Goal: Transaction & Acquisition: Download file/media

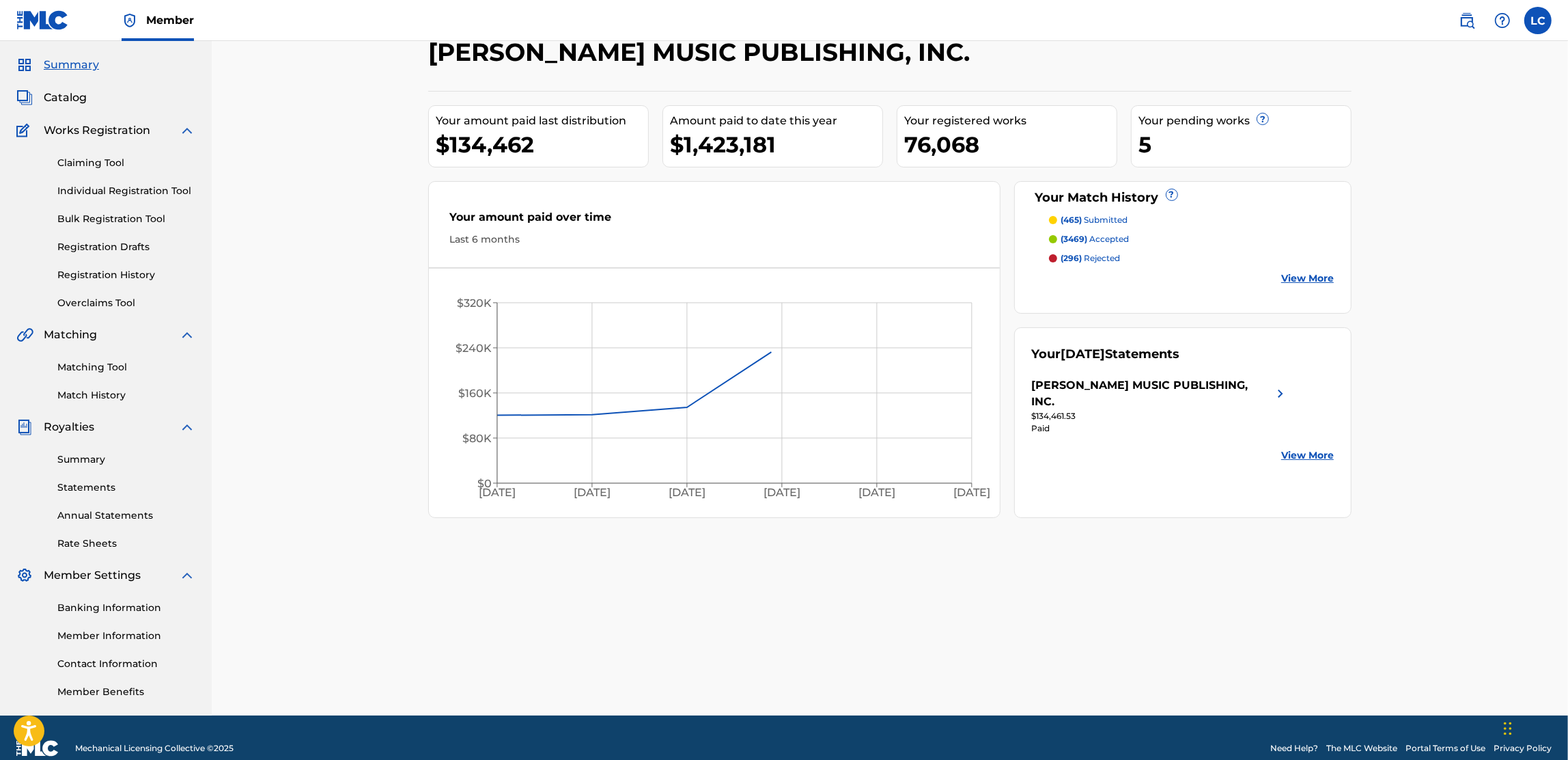
scroll to position [58, 0]
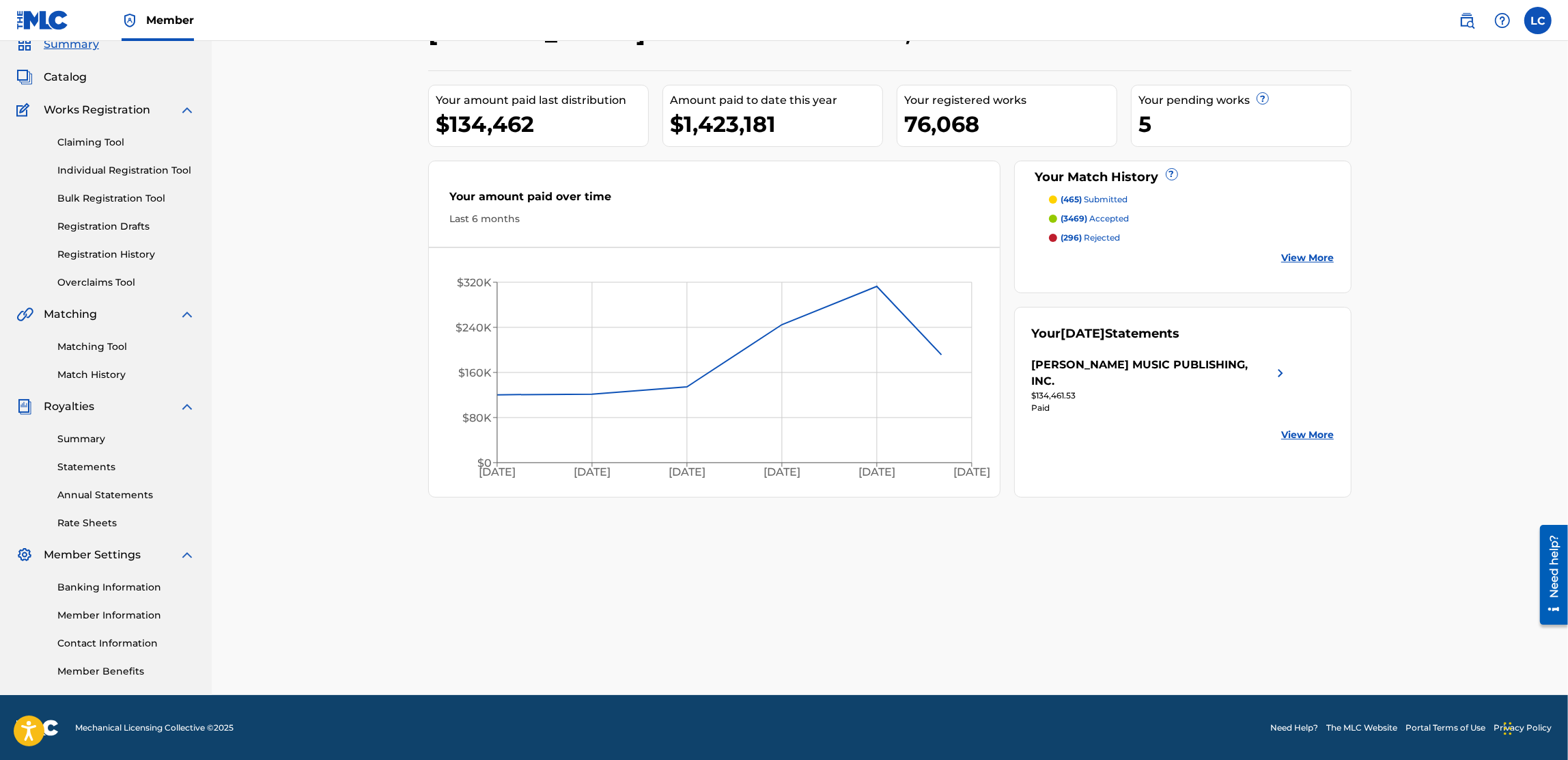
click at [87, 438] on link "Summary" at bounding box center [126, 438] width 138 height 14
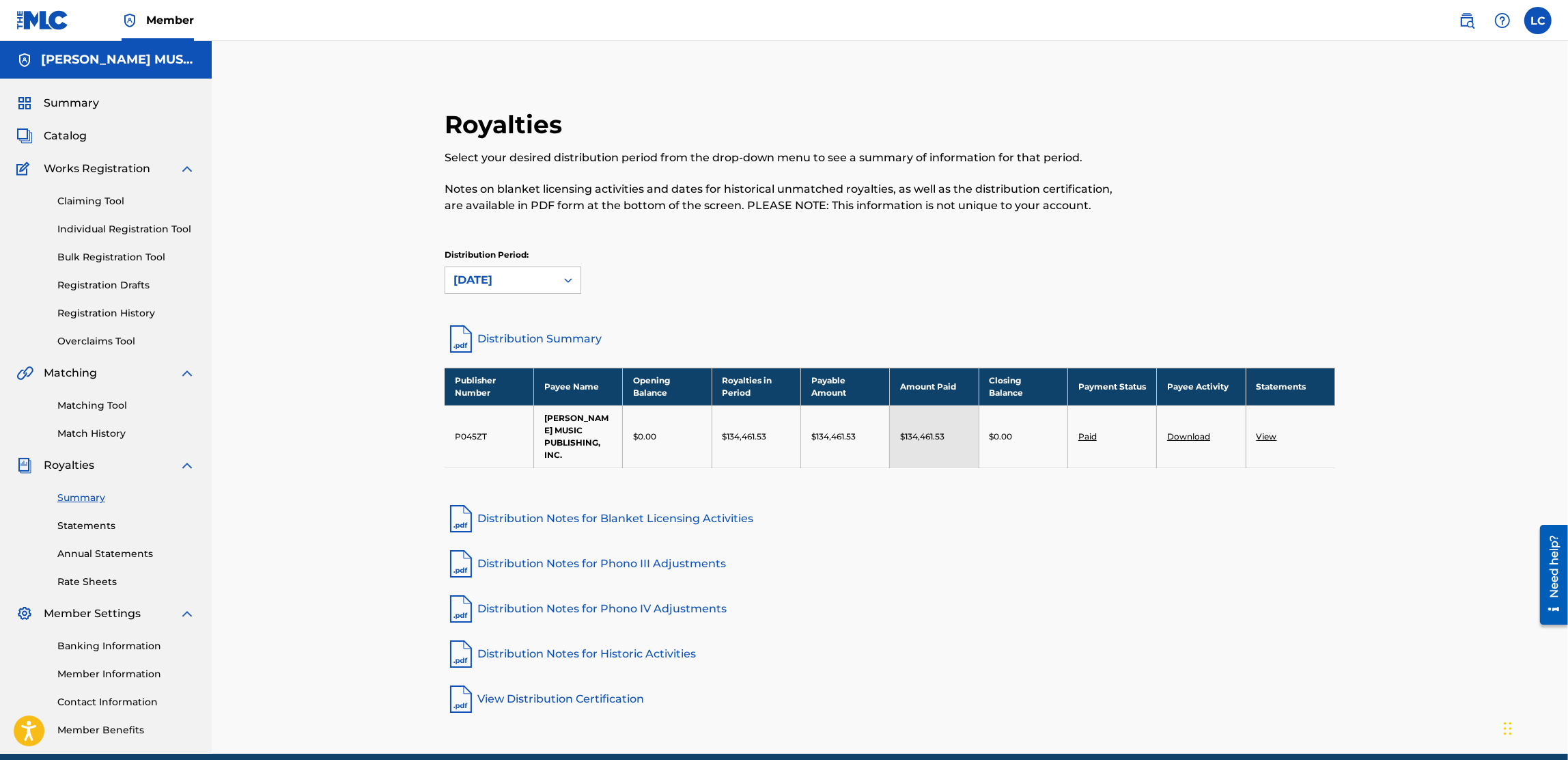
click at [101, 527] on link "Statements" at bounding box center [126, 525] width 138 height 14
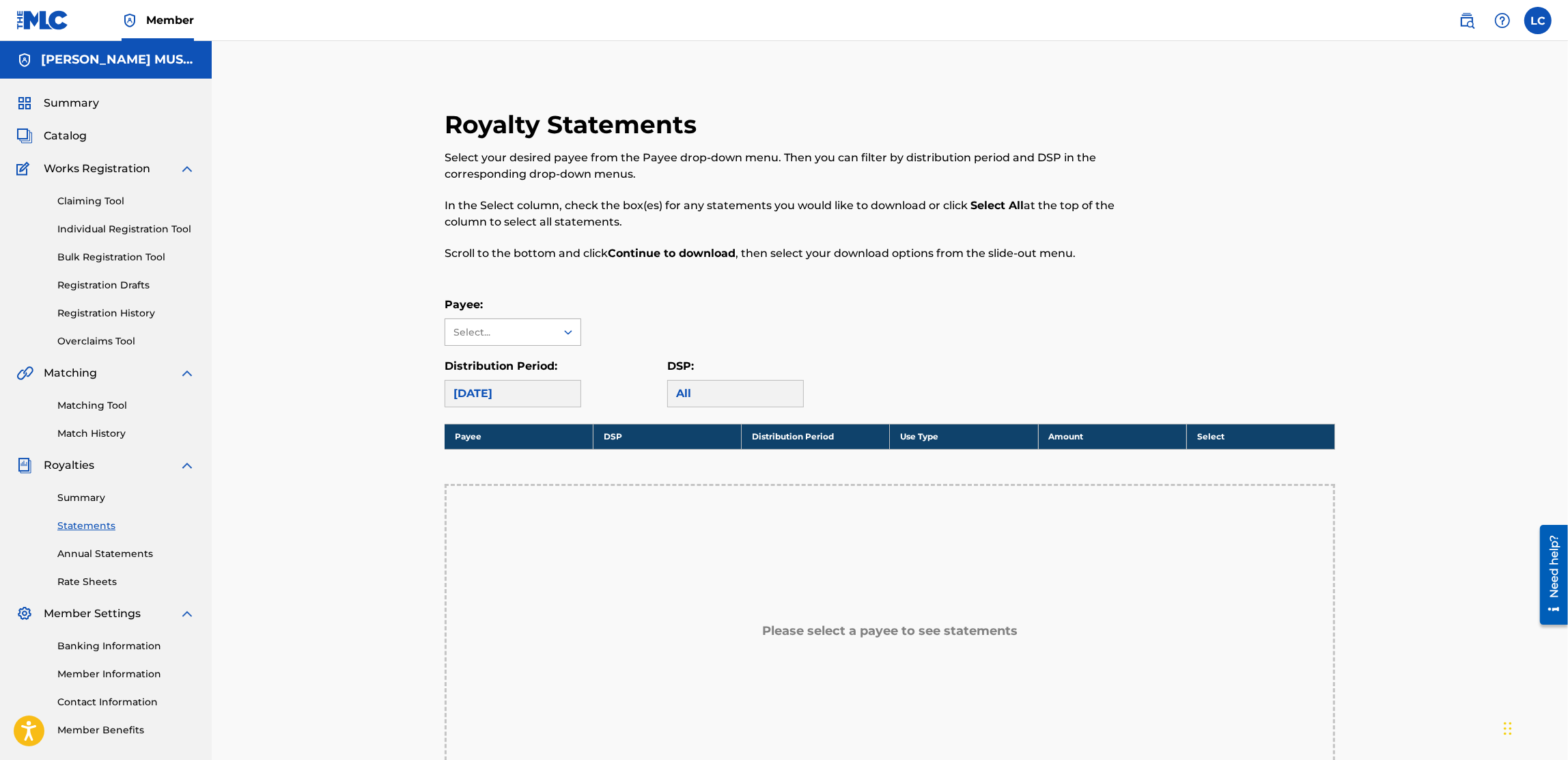
click at [514, 339] on div "Select..." at bounding box center [499, 332] width 93 height 14
click at [500, 376] on div "[PERSON_NAME] MUSIC PUBLISHING, INC." at bounding box center [513, 379] width 135 height 67
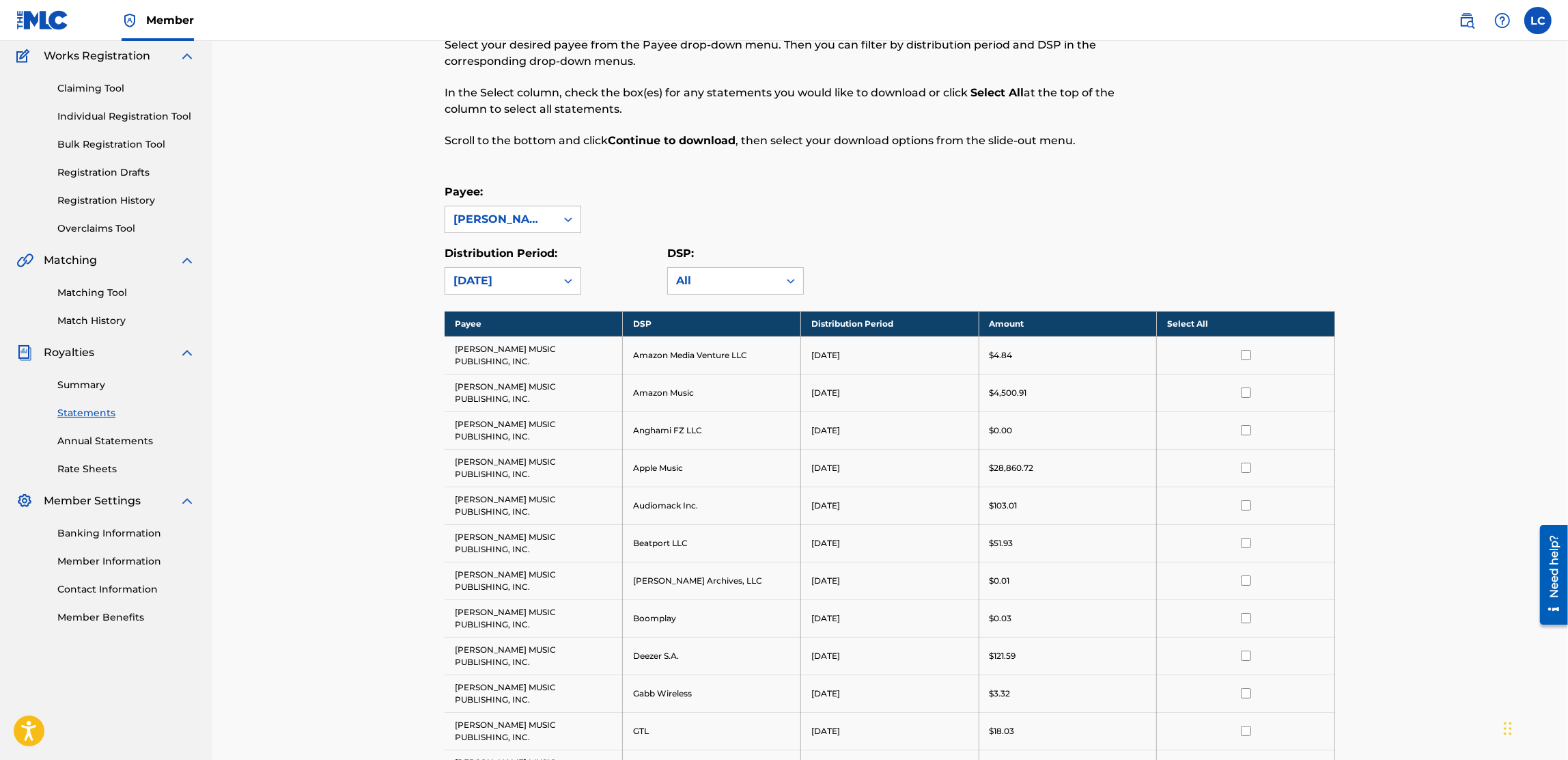
scroll to position [80, 0]
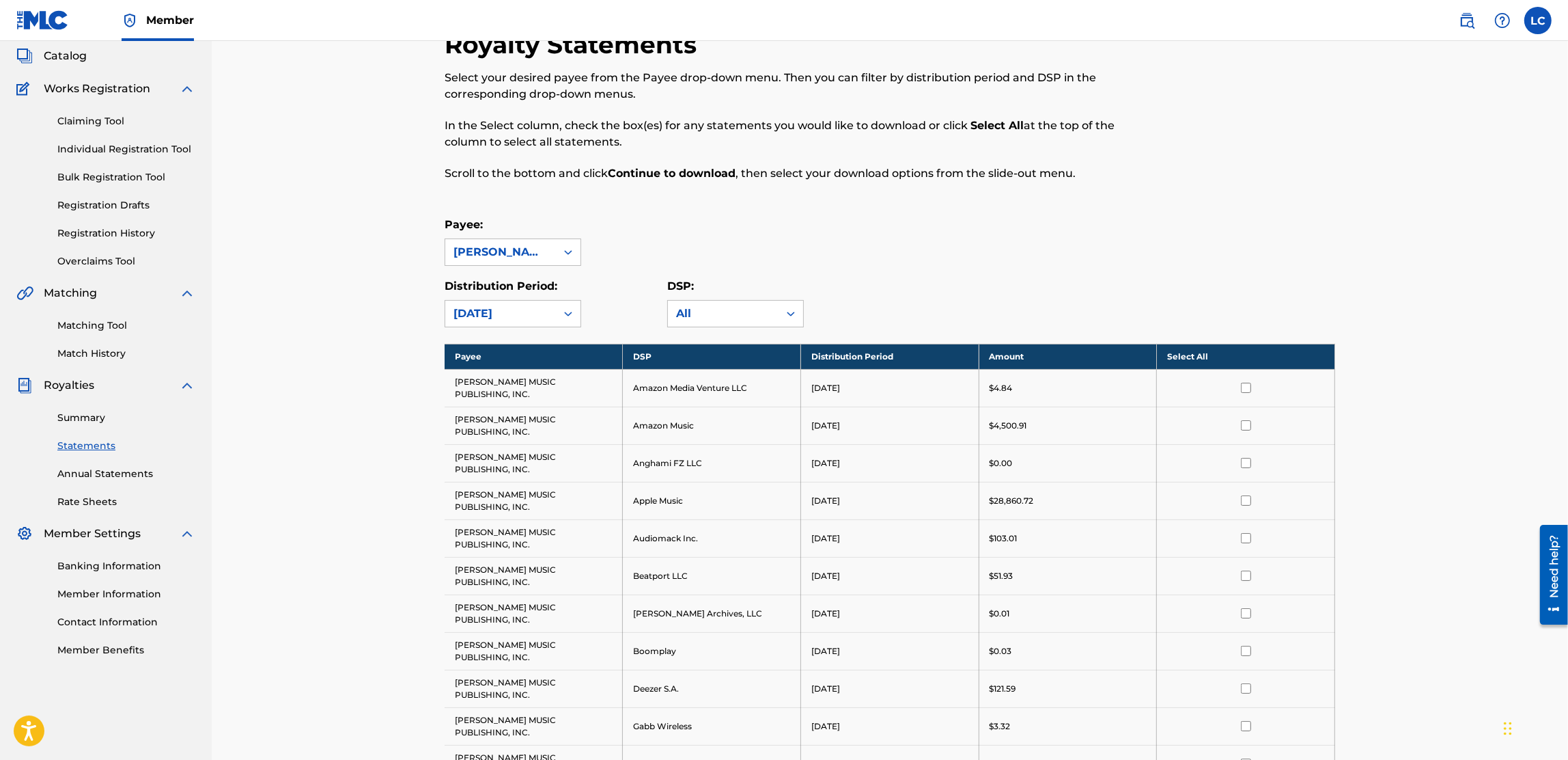
click at [1192, 355] on th "Select All" at bounding box center [1247, 356] width 178 height 25
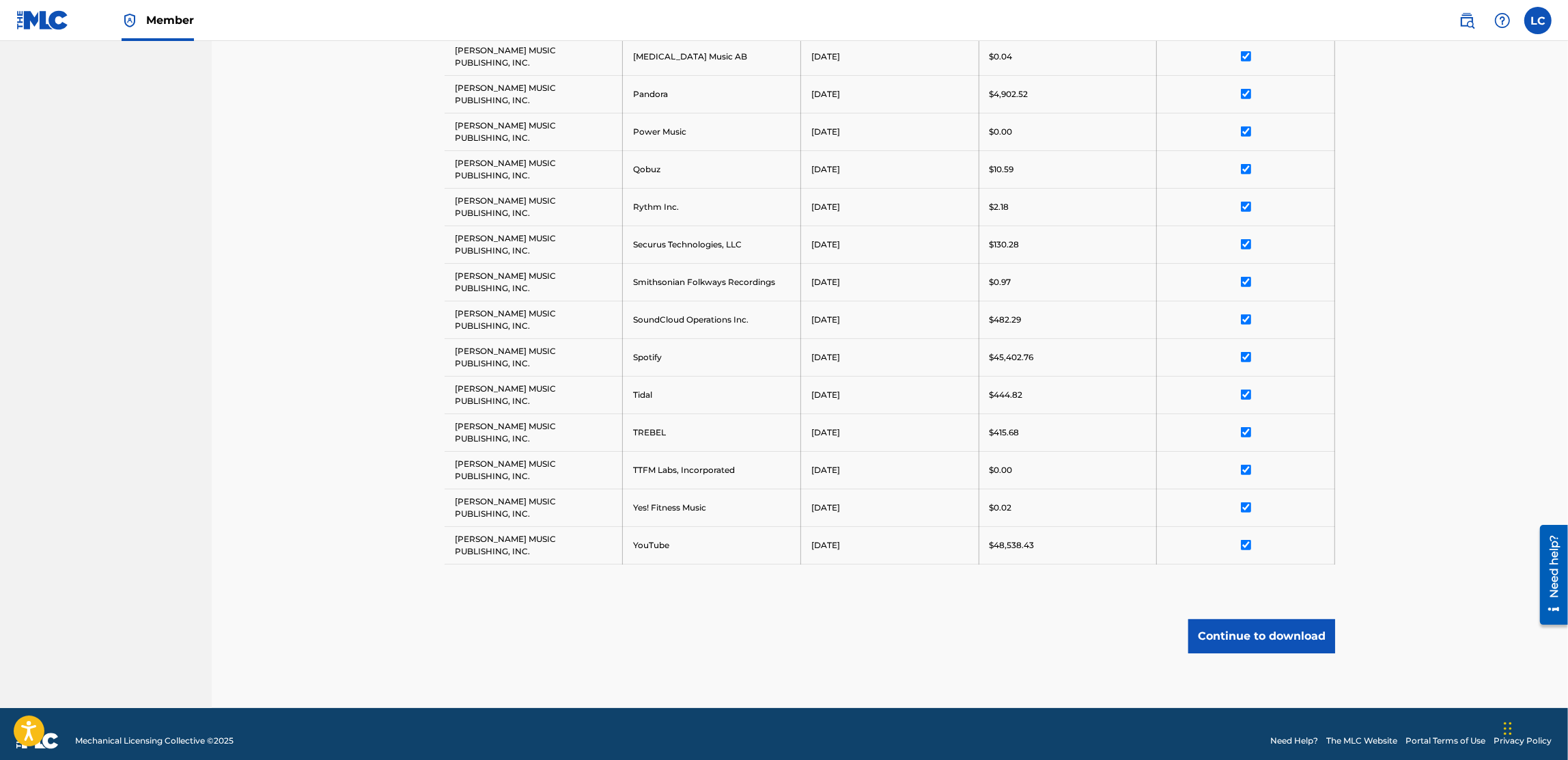
scroll to position [1218, 0]
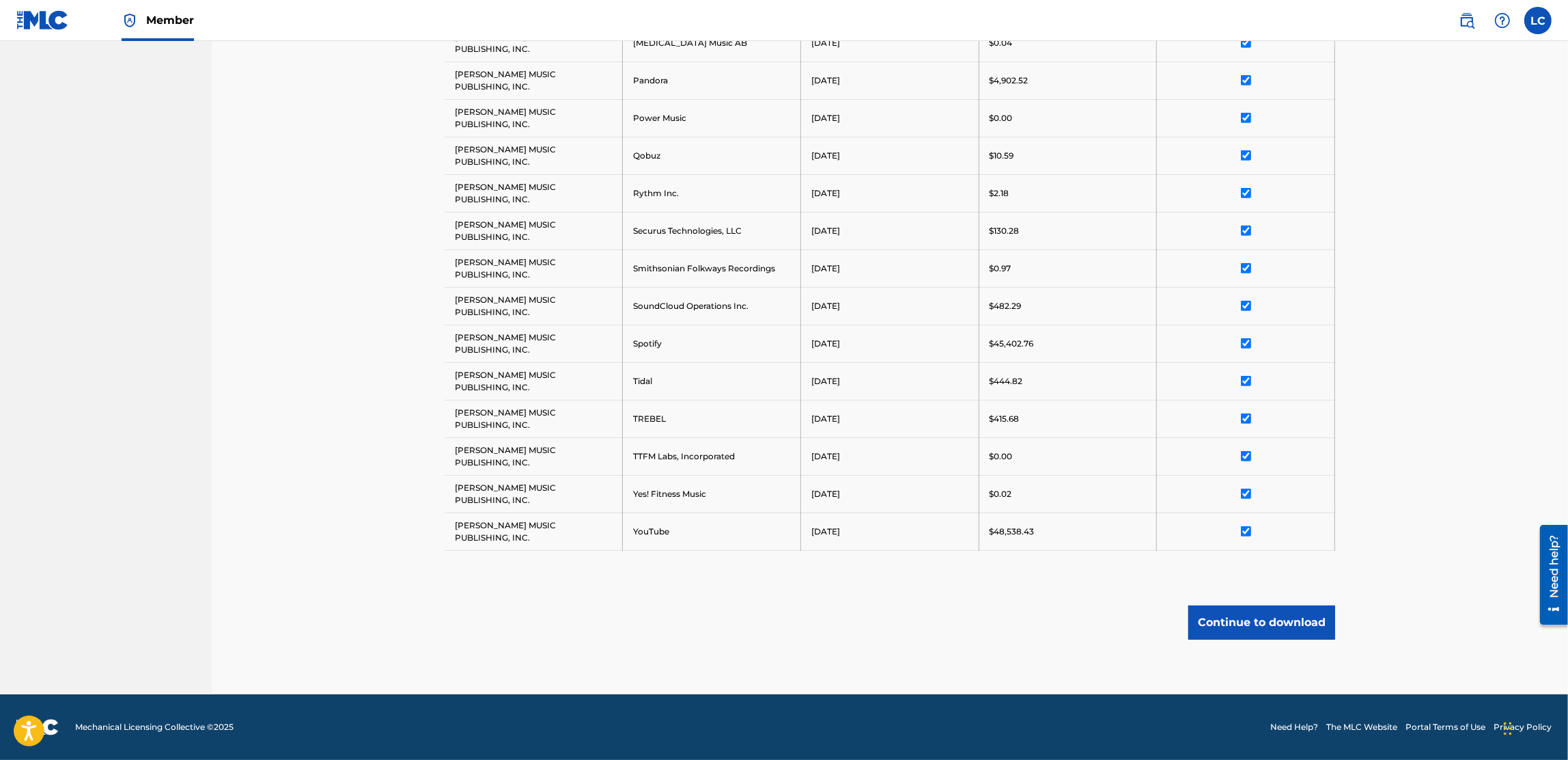
click at [1255, 624] on button "Continue to download" at bounding box center [1262, 623] width 147 height 34
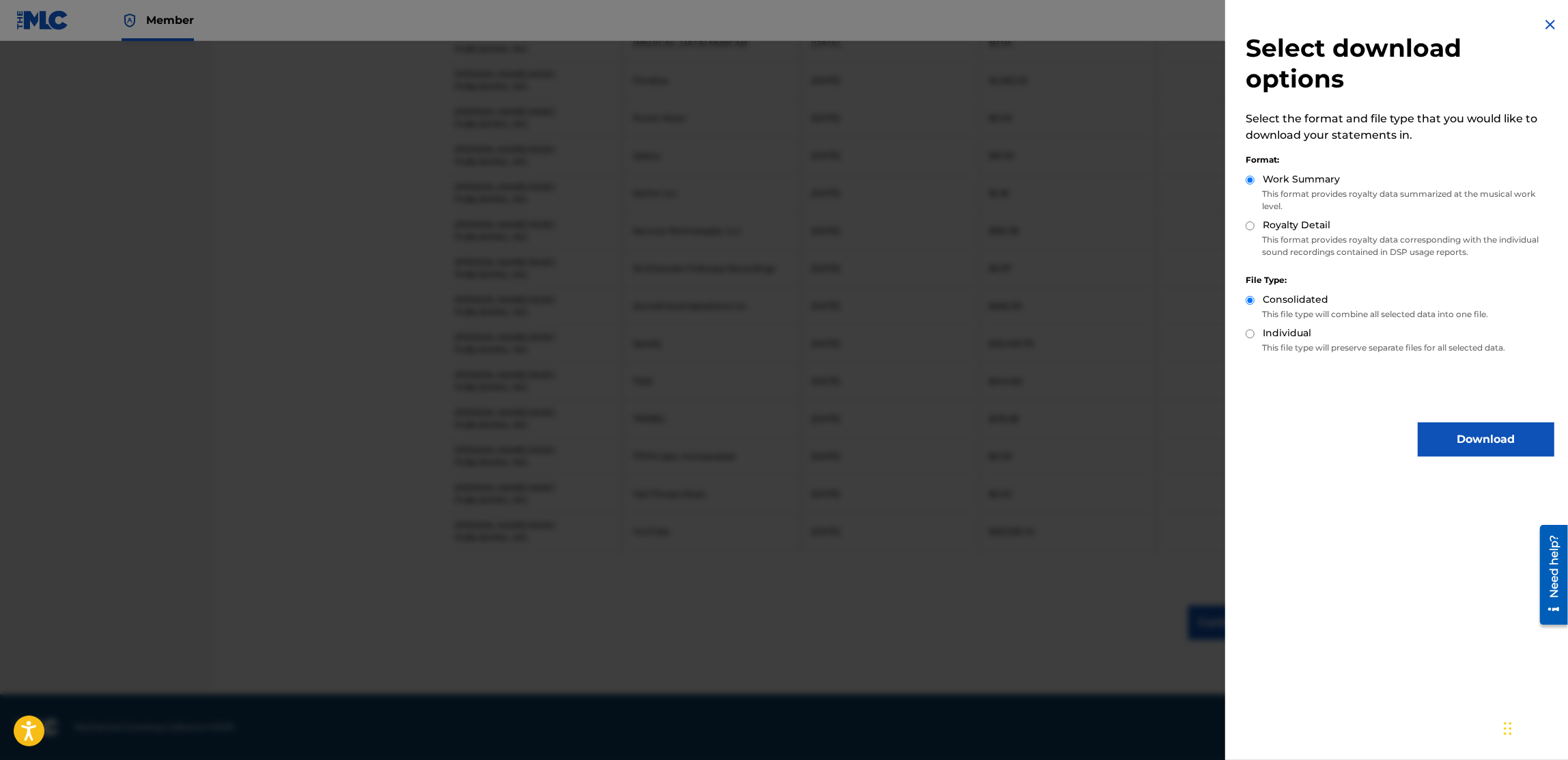
click at [1261, 229] on div "Royalty Detail" at bounding box center [1400, 226] width 309 height 15
click at [1480, 432] on button "Download" at bounding box center [1486, 439] width 137 height 34
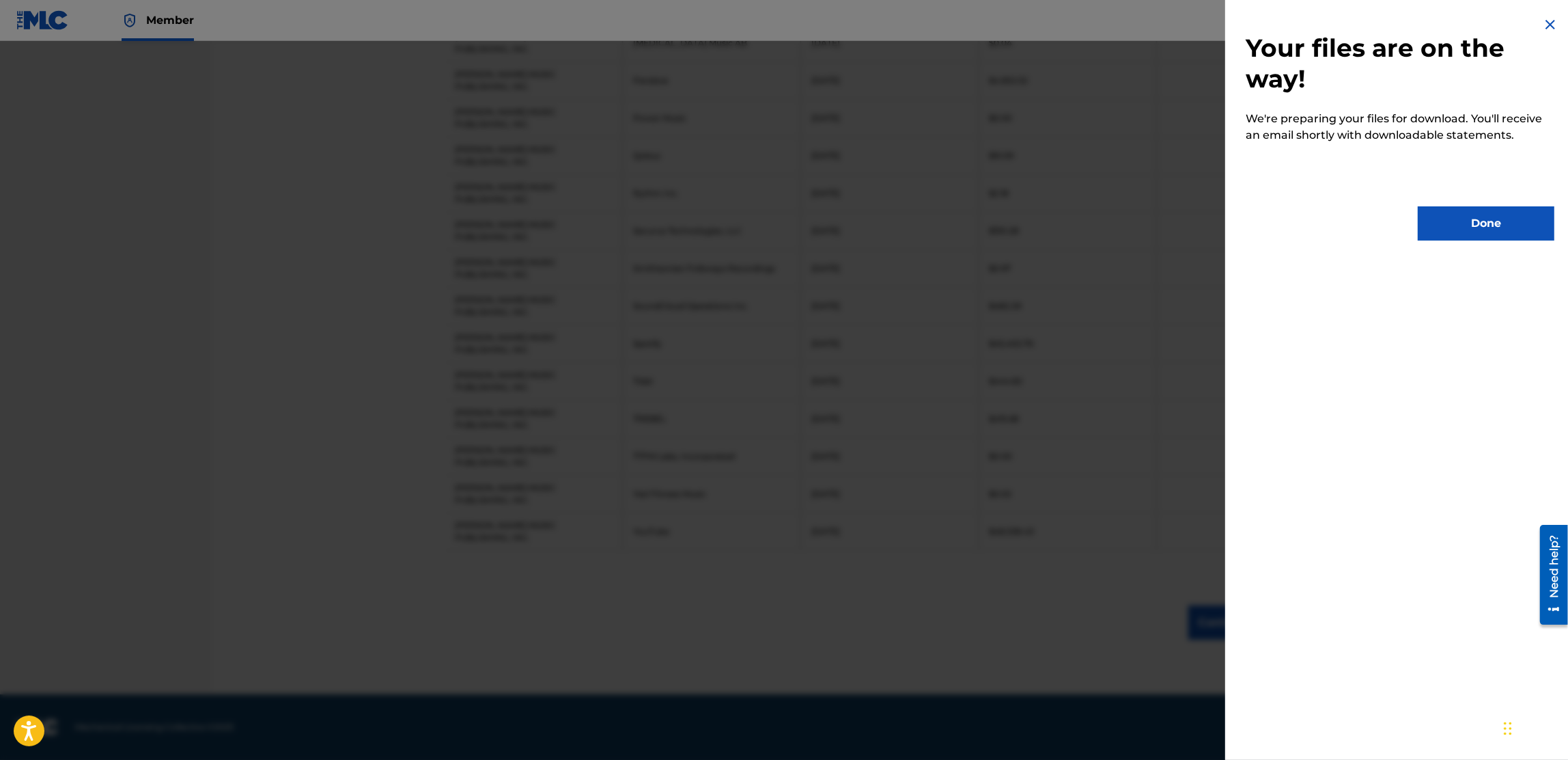
click at [1466, 209] on button "Done" at bounding box center [1486, 224] width 137 height 34
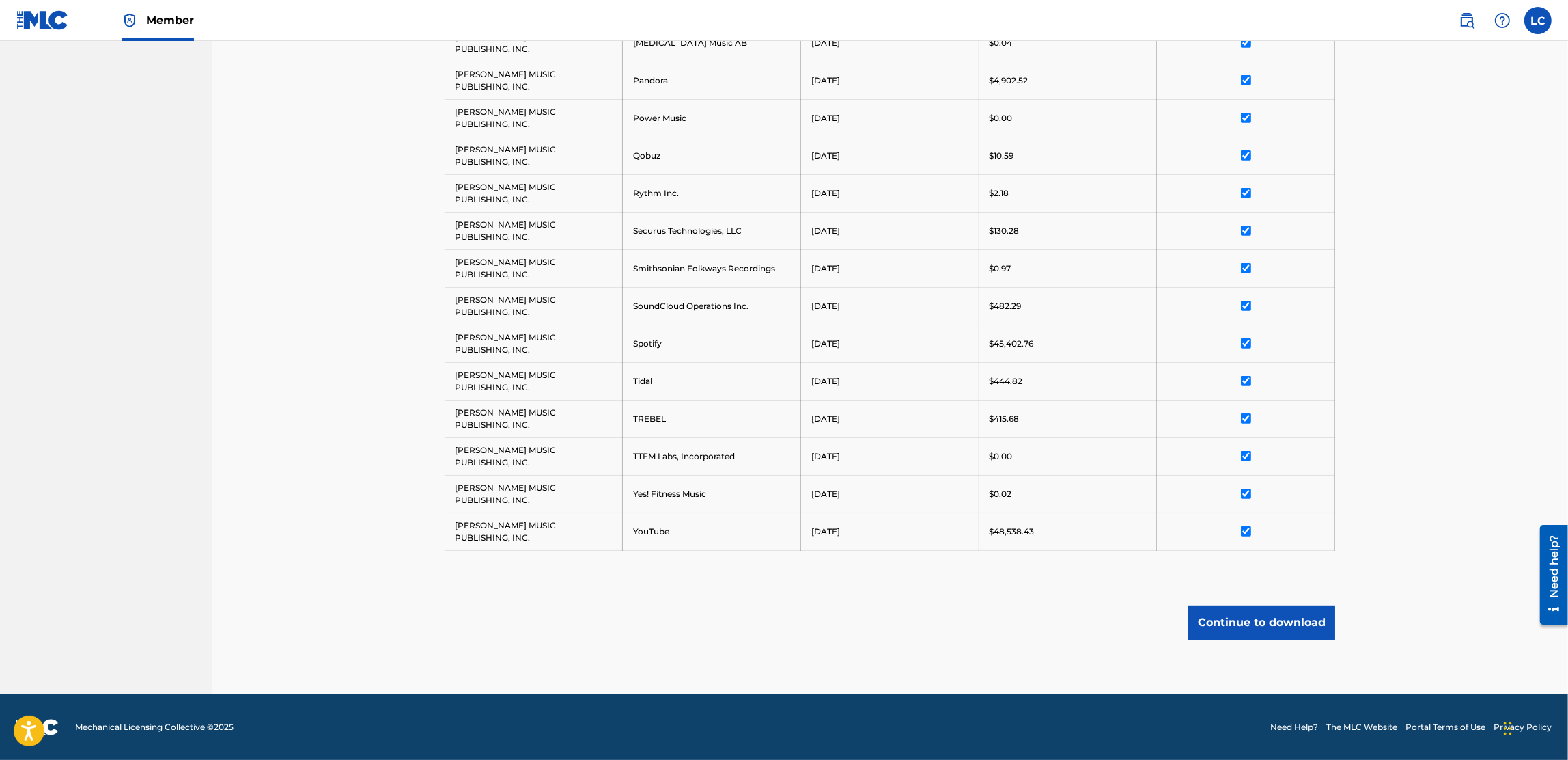
click at [1270, 617] on button "Continue to download" at bounding box center [1262, 623] width 147 height 34
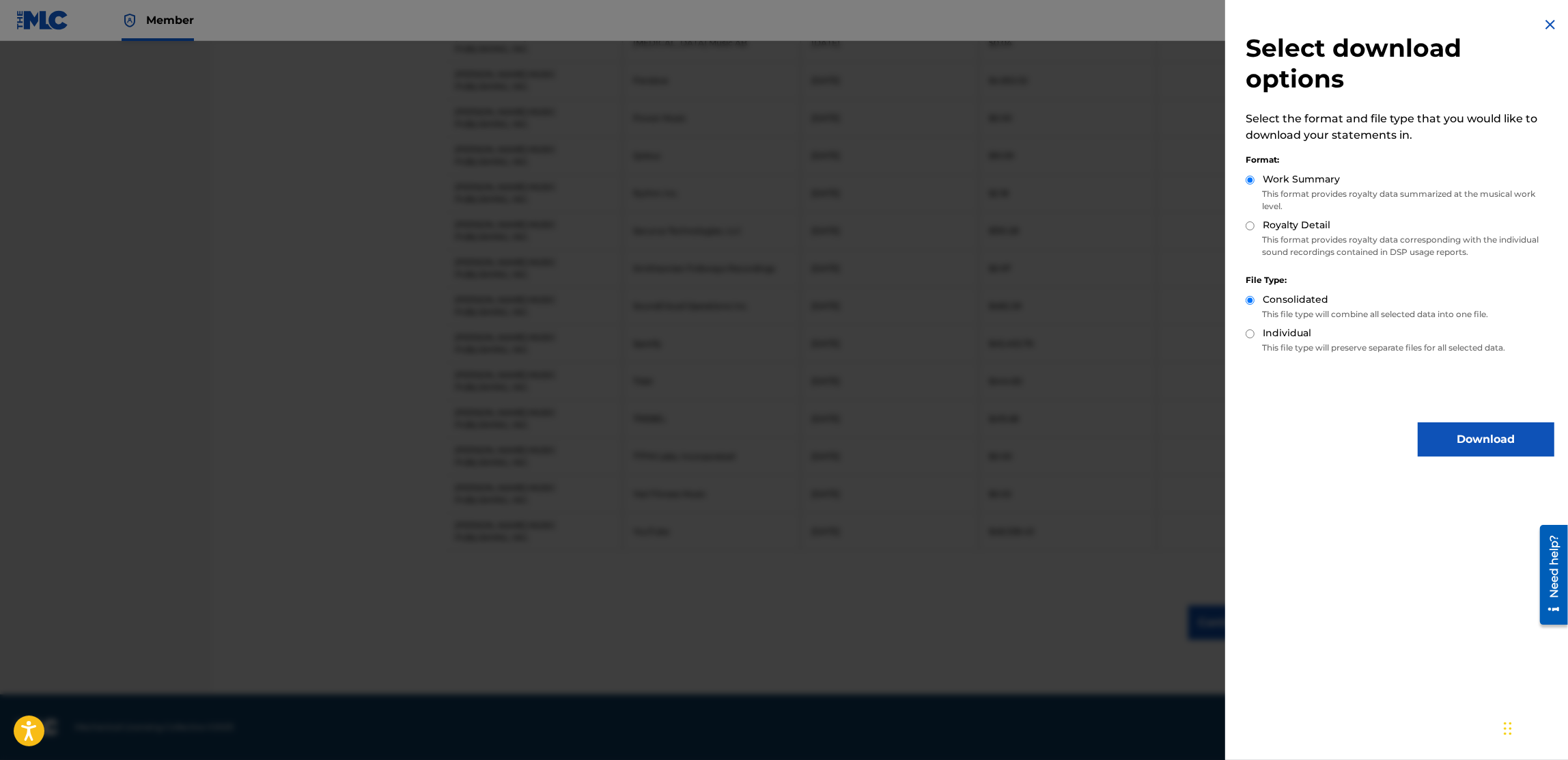
click at [1254, 223] on input "Royalty Detail" at bounding box center [1249, 225] width 9 height 9
radio input "true"
click at [1474, 436] on button "Download" at bounding box center [1486, 439] width 137 height 34
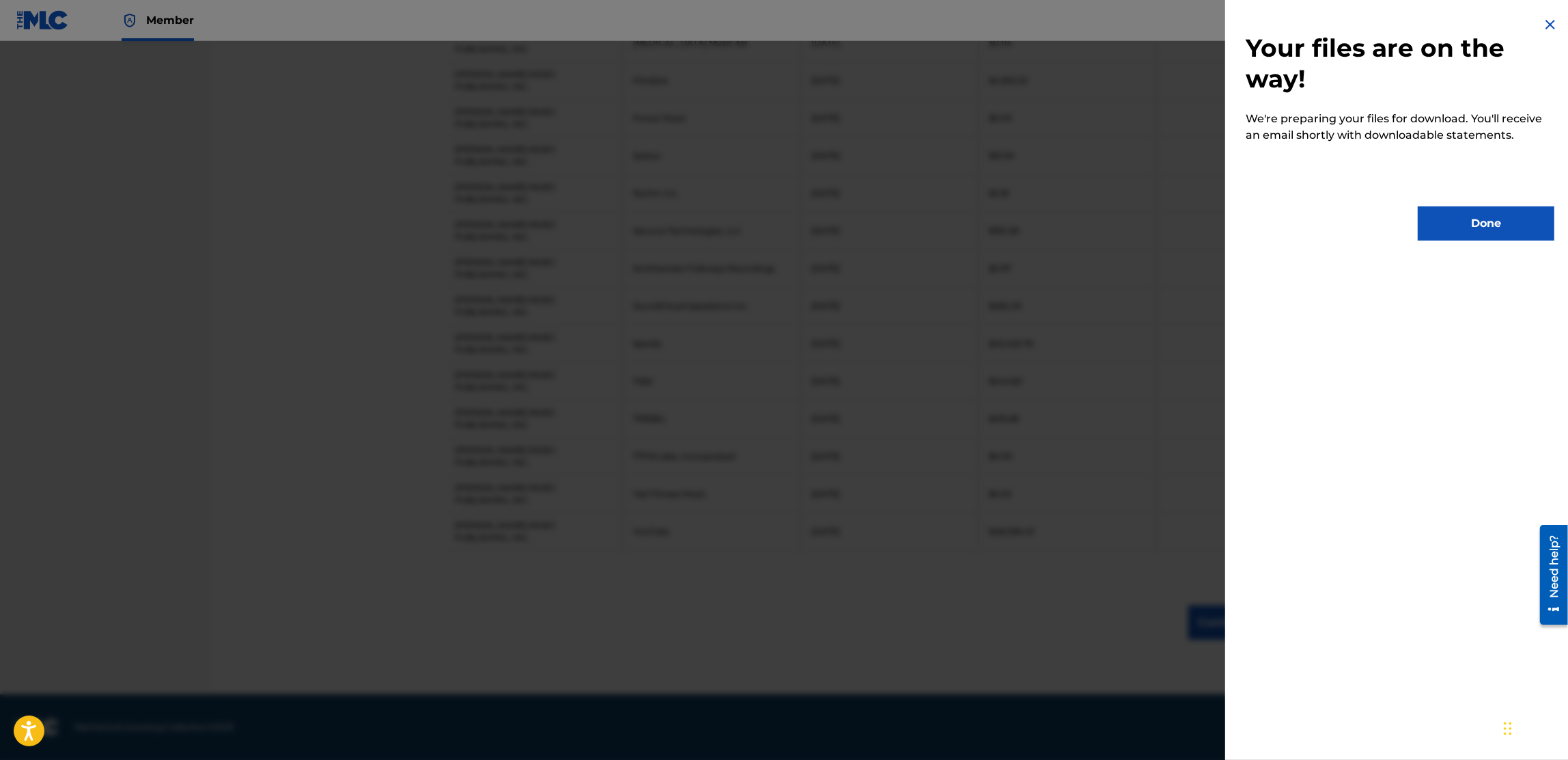
click at [1456, 204] on div "Your files are on the way! We're preparing your files for download. You'll rece…" at bounding box center [1401, 128] width 350 height 257
click at [1479, 210] on button "Done" at bounding box center [1486, 224] width 137 height 34
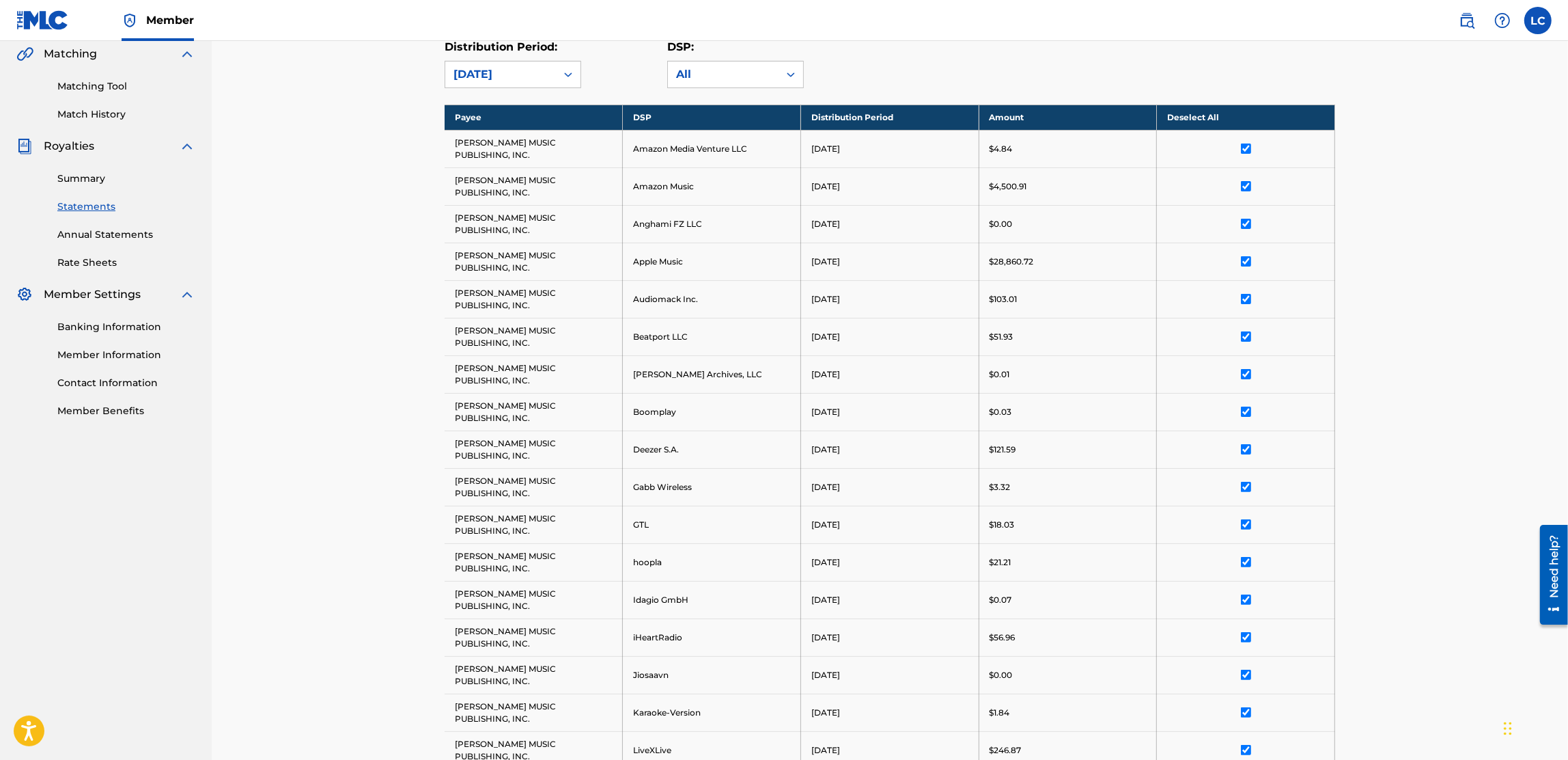
scroll to position [0, 0]
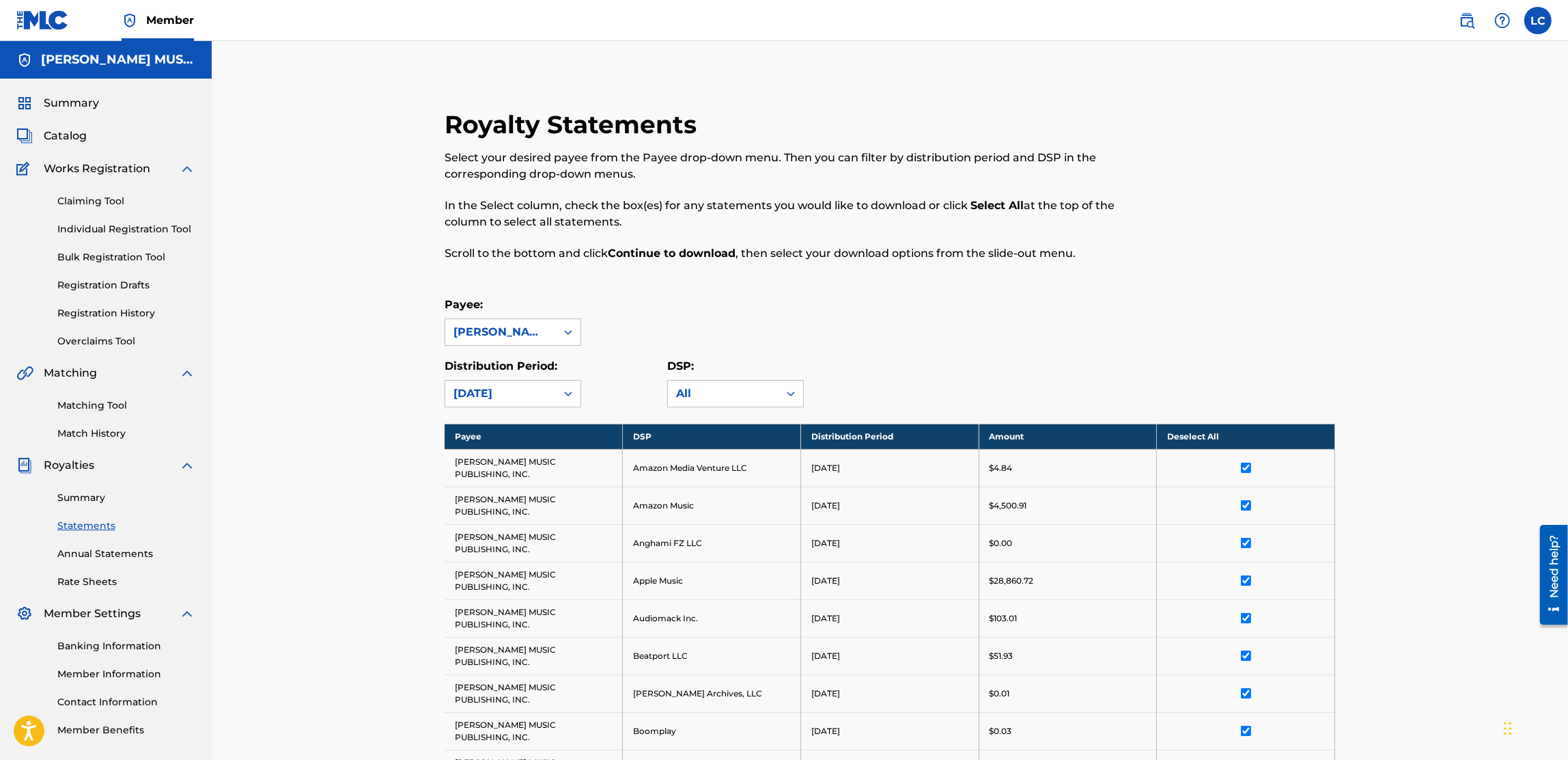
click at [97, 494] on link "Summary" at bounding box center [126, 498] width 138 height 14
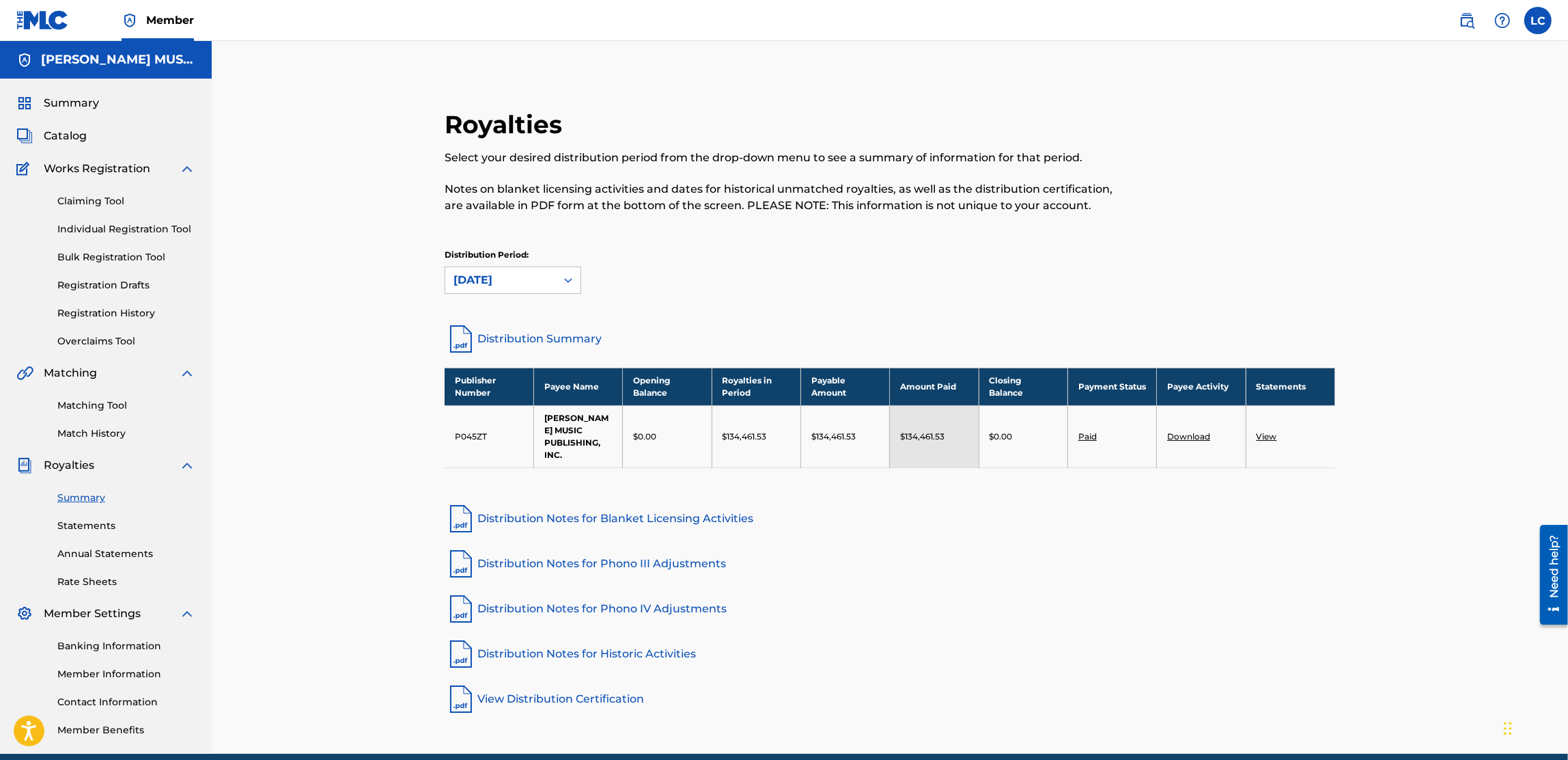
click at [503, 335] on link "Distribution Summary" at bounding box center [890, 339] width 891 height 33
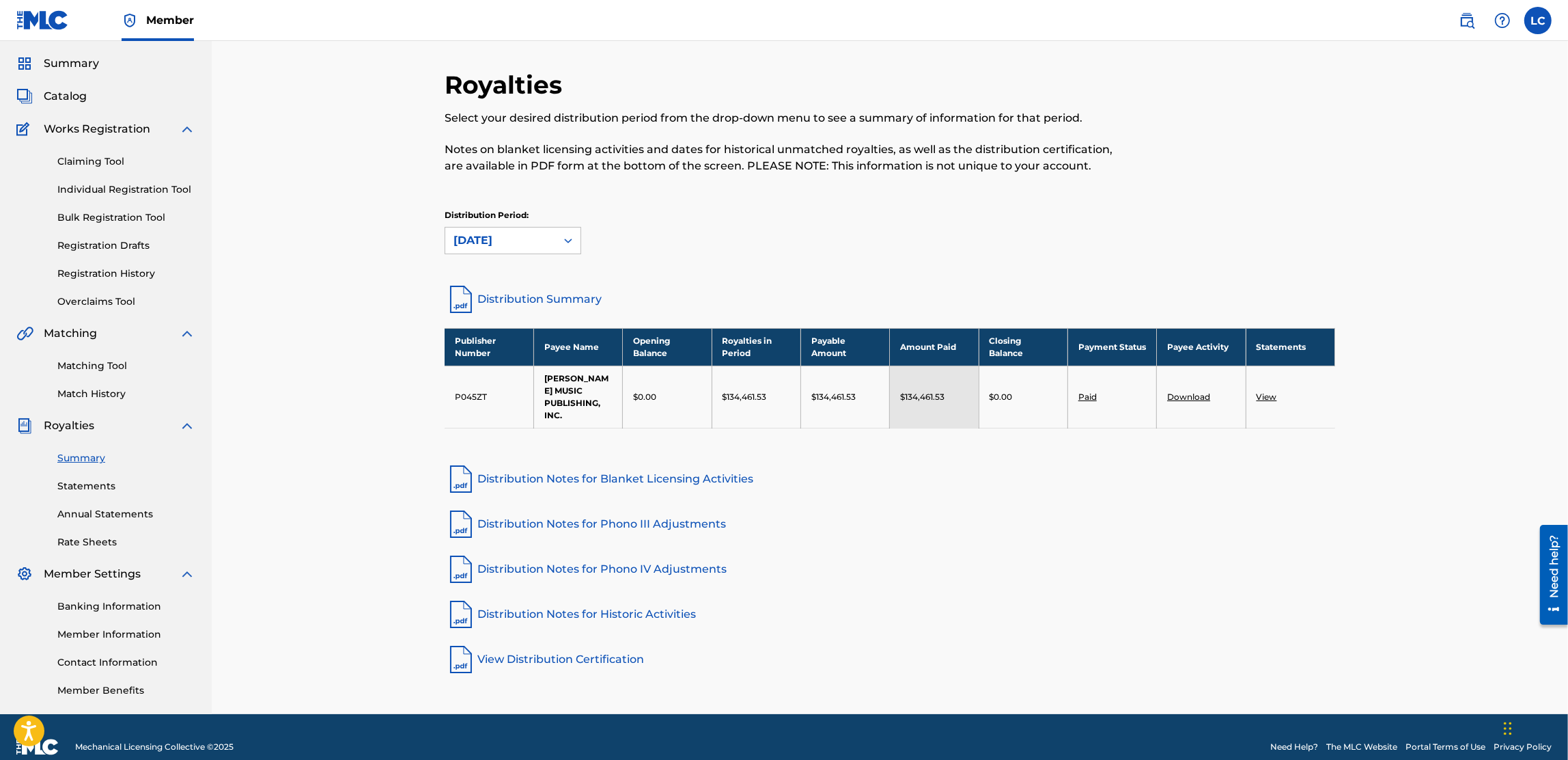
scroll to position [58, 0]
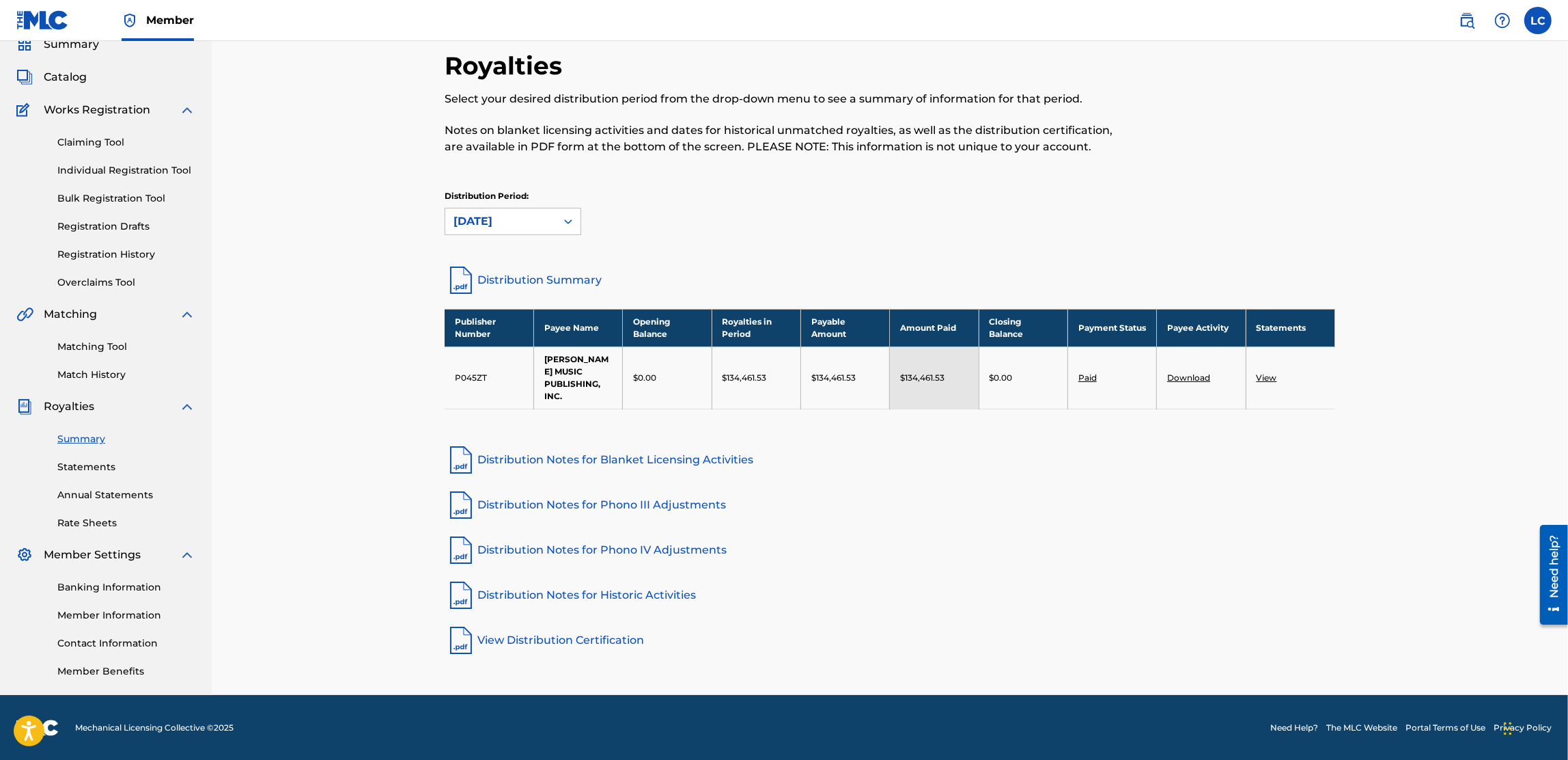
click at [92, 466] on link "Statements" at bounding box center [126, 467] width 138 height 14
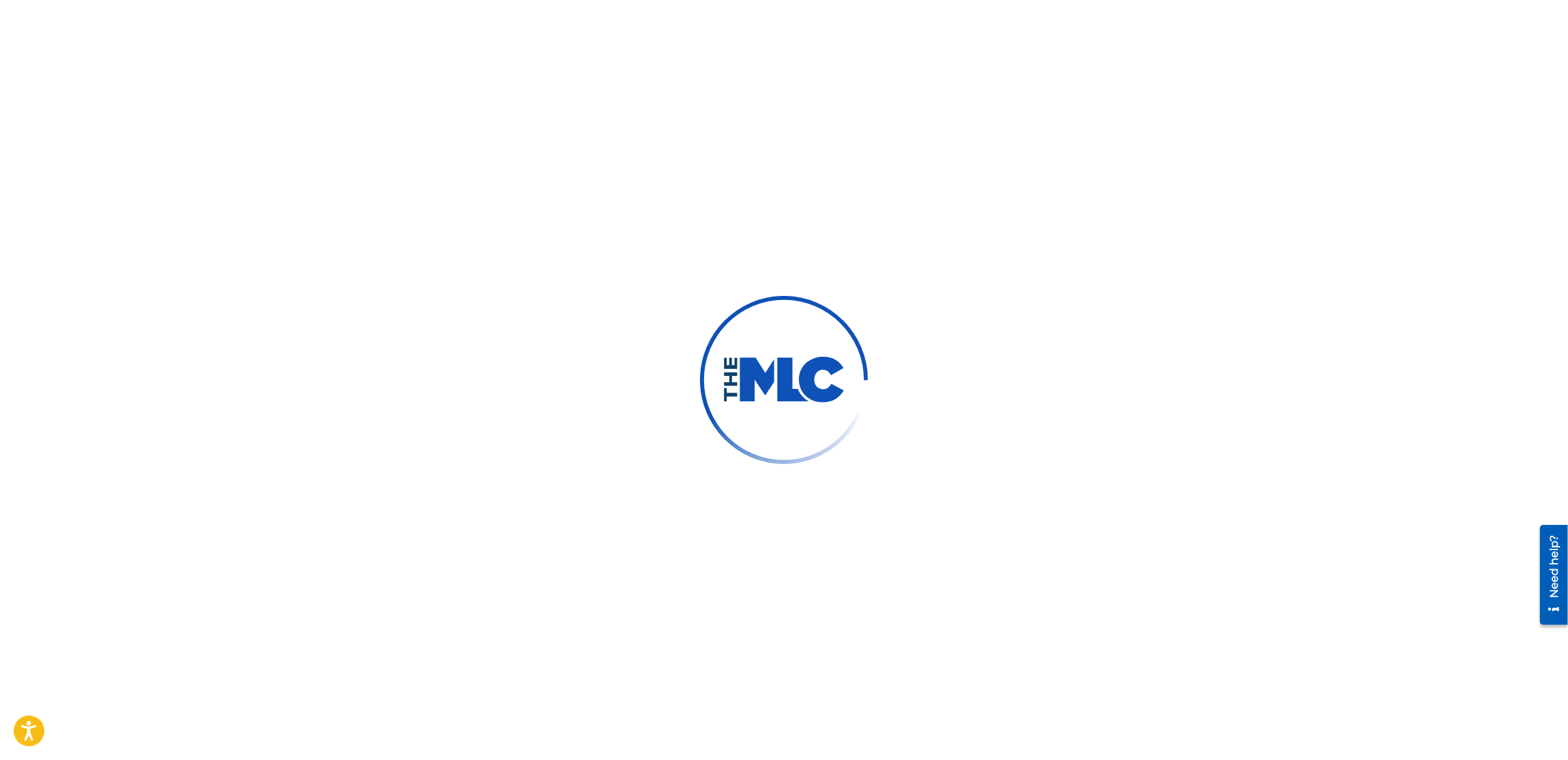
scroll to position [58, 0]
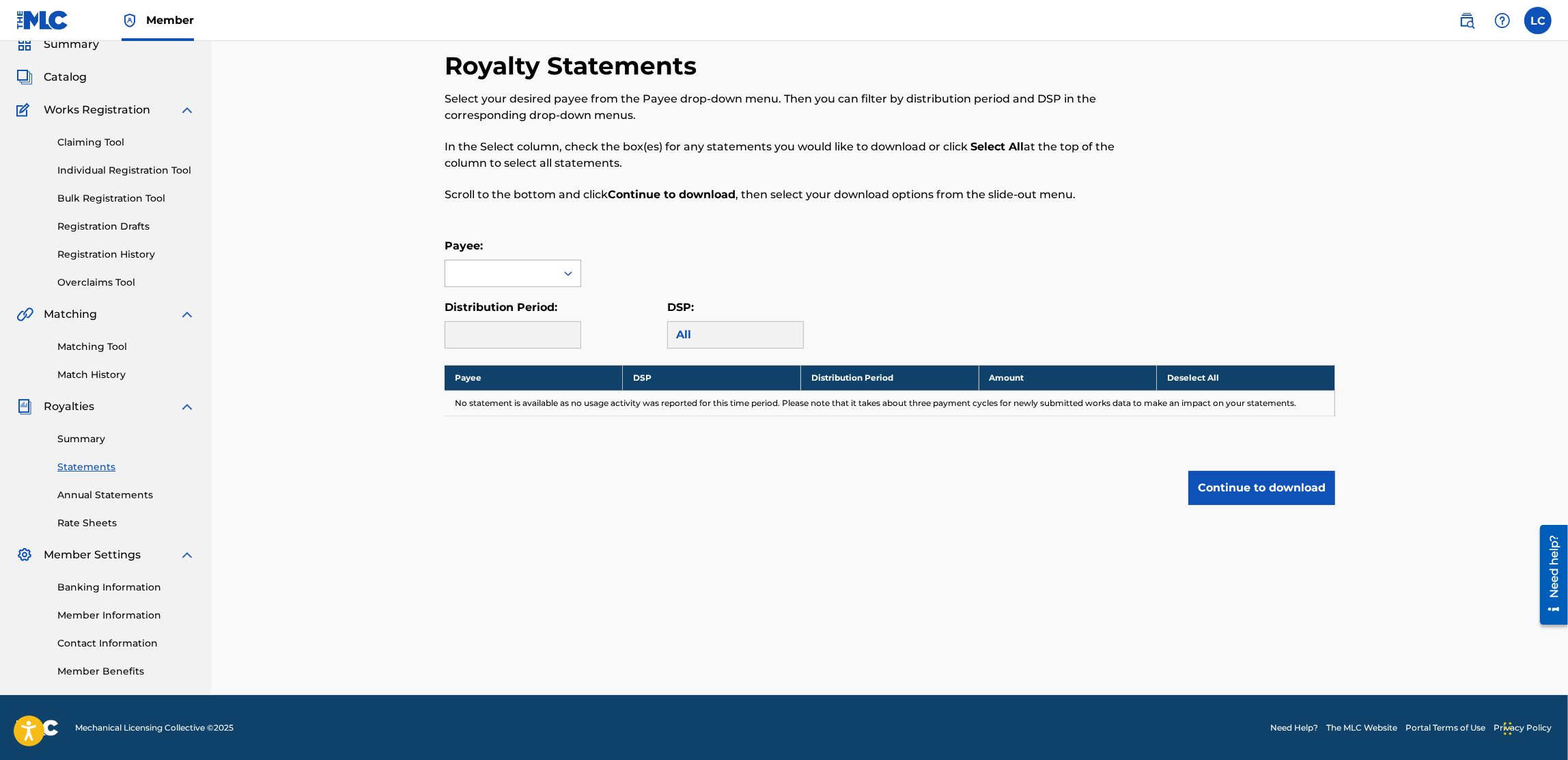
click at [503, 267] on div at bounding box center [501, 273] width 111 height 26
click at [503, 306] on div "[PERSON_NAME] MUSIC PUBLISHING, INC." at bounding box center [513, 321] width 135 height 67
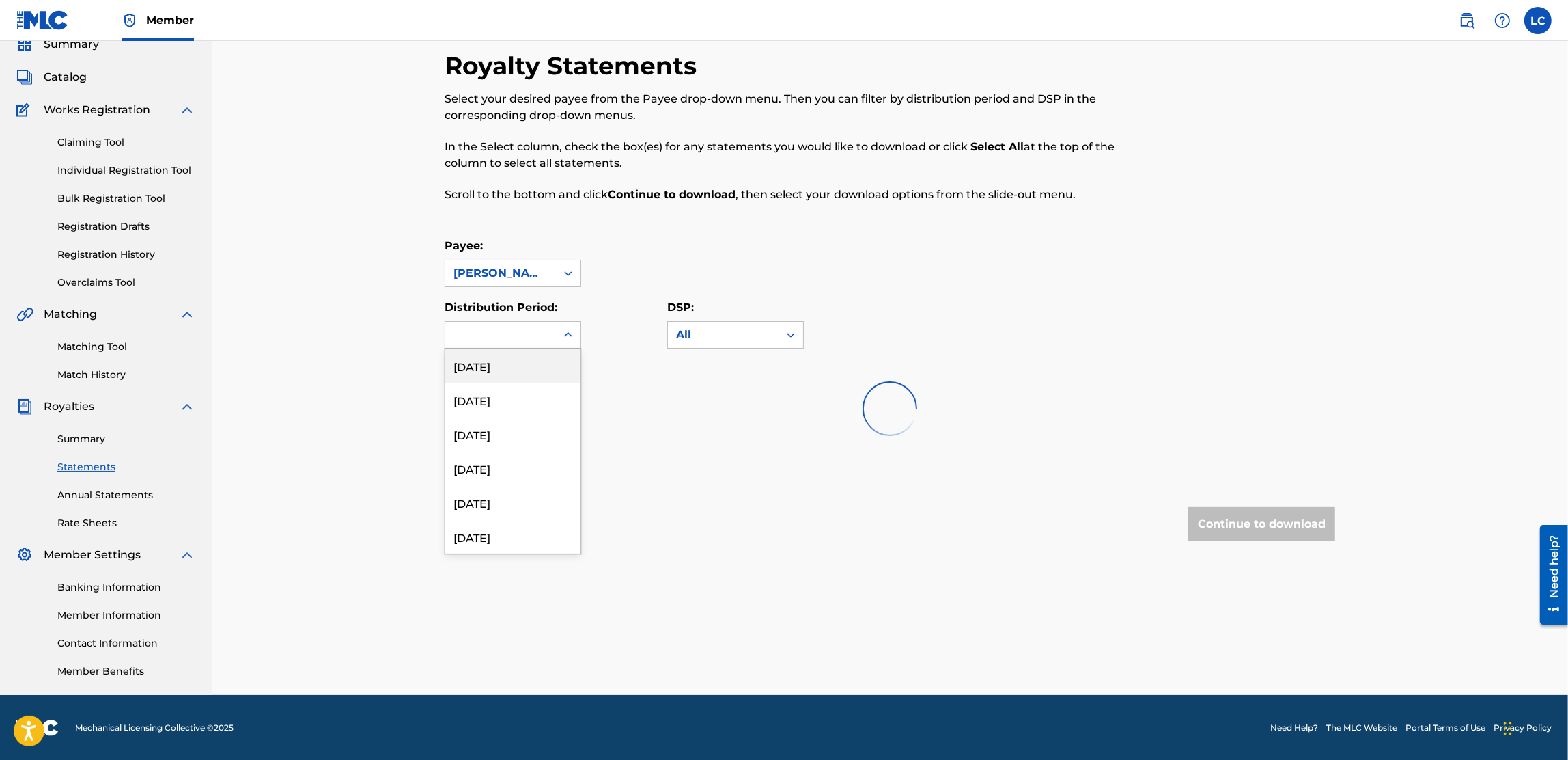
click at [513, 335] on div at bounding box center [501, 334] width 111 height 26
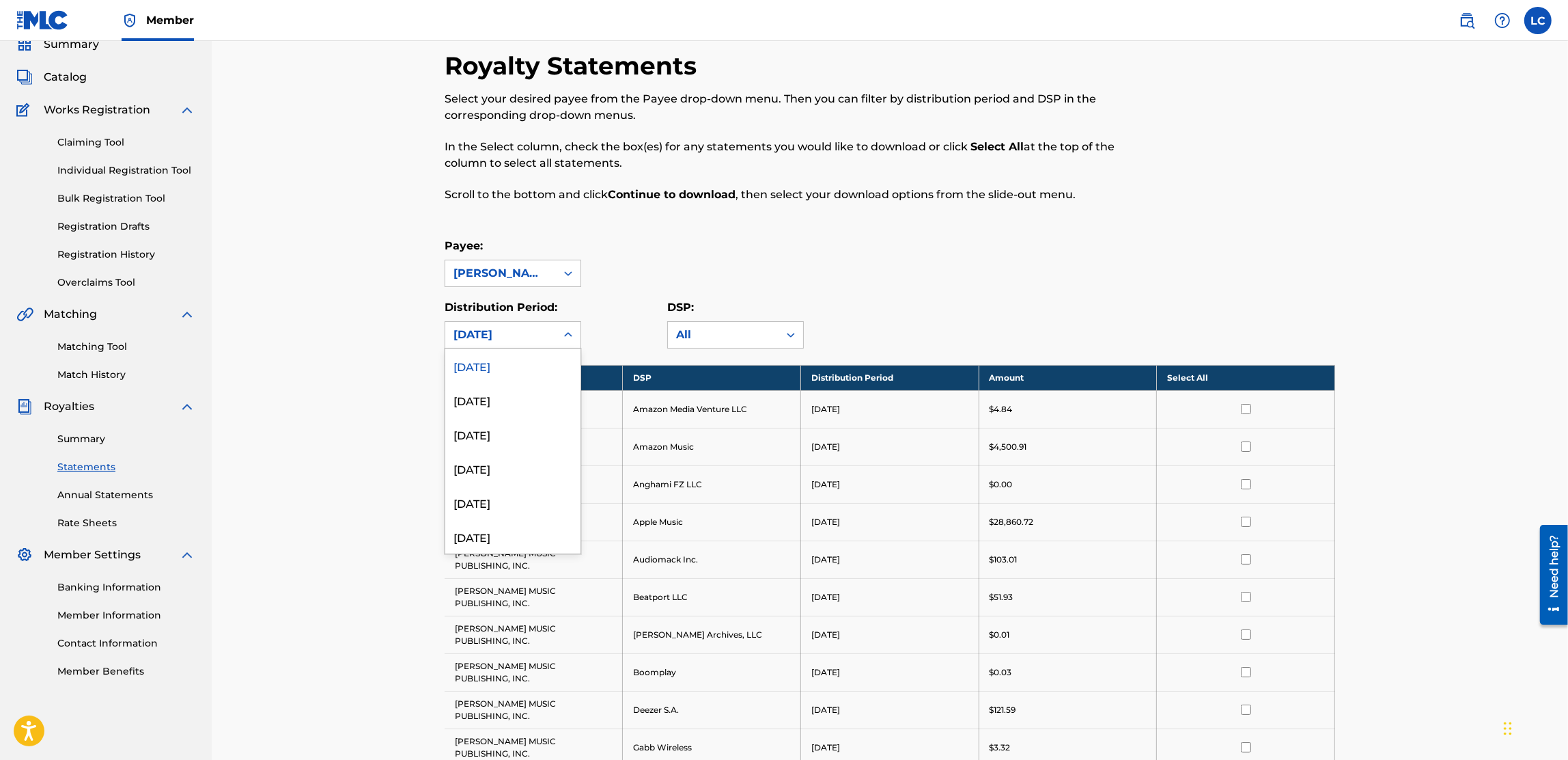
click at [509, 373] on div "[DATE]" at bounding box center [513, 366] width 135 height 34
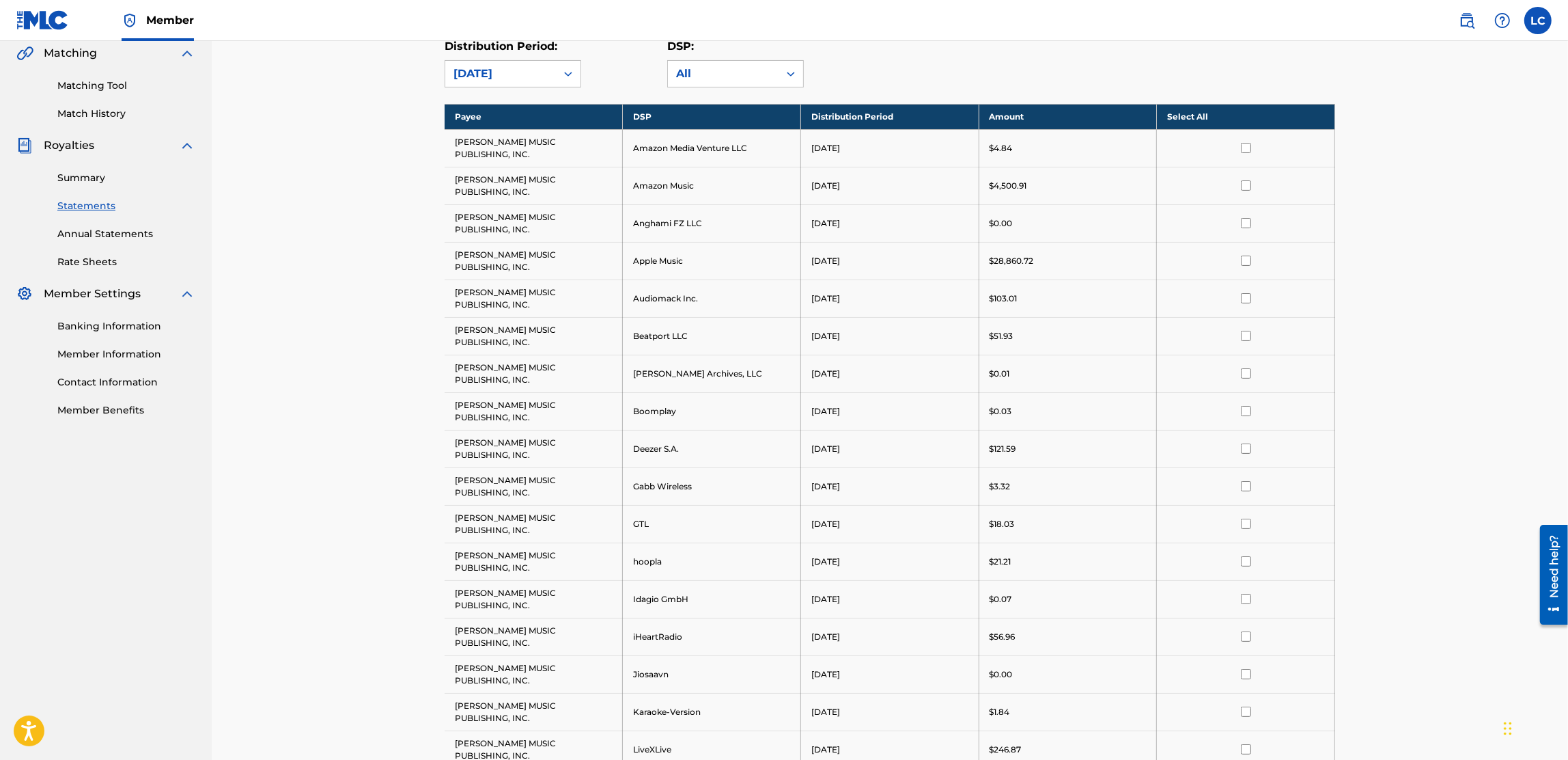
scroll to position [343, 0]
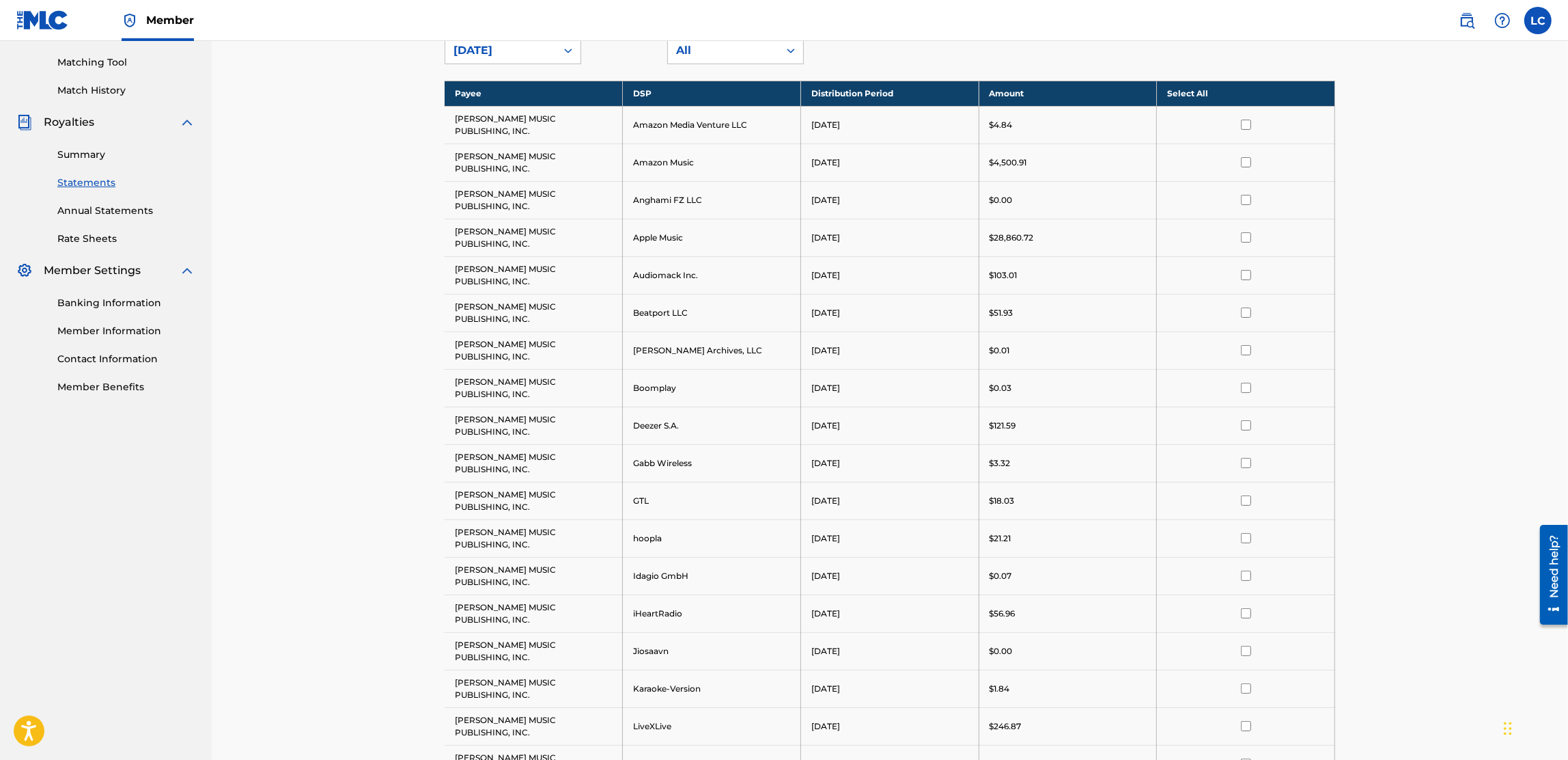
click at [1203, 98] on th "Select All" at bounding box center [1247, 93] width 178 height 25
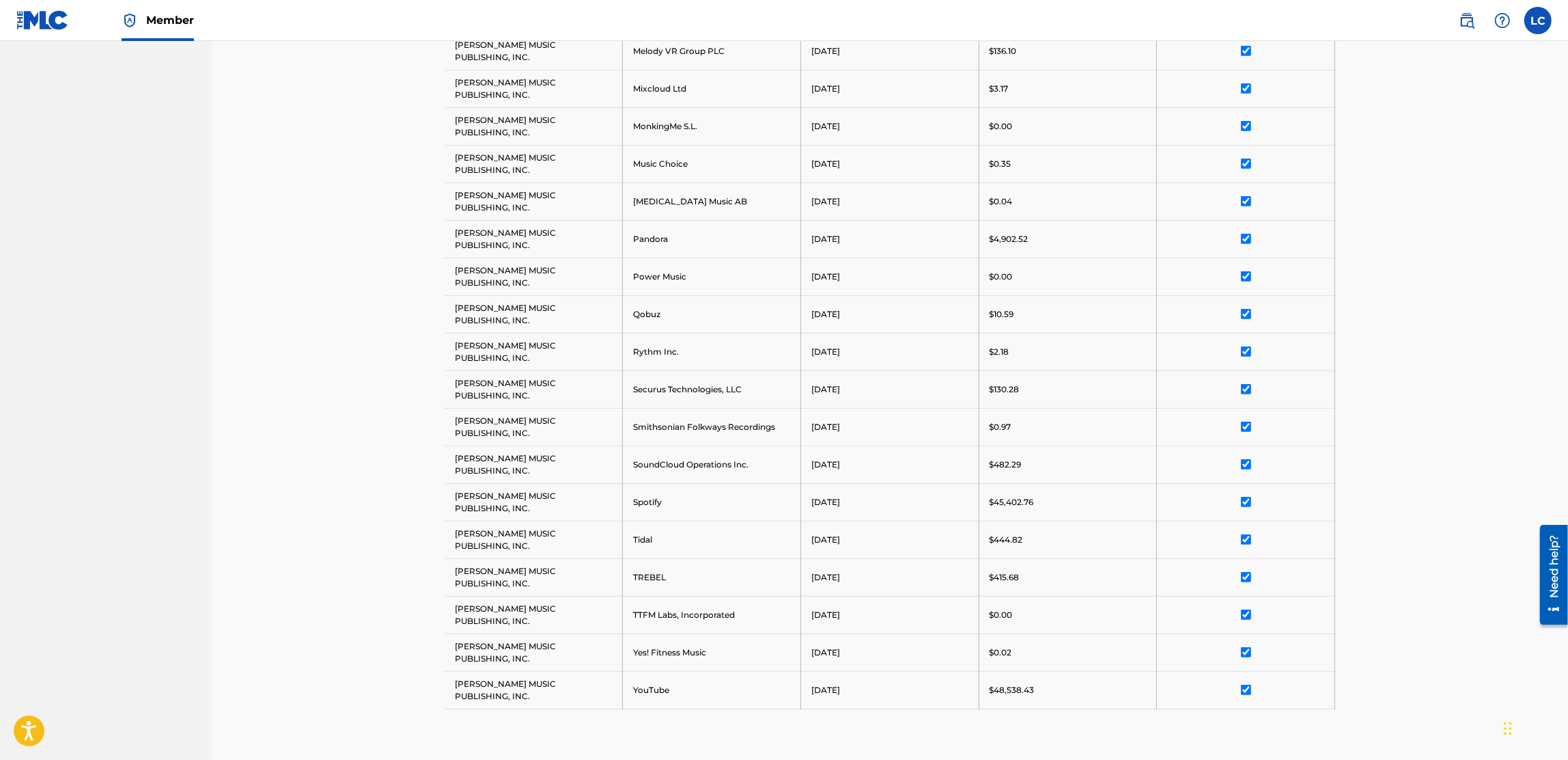
click at [1244, 695] on input "checkbox" at bounding box center [1246, 689] width 11 height 11
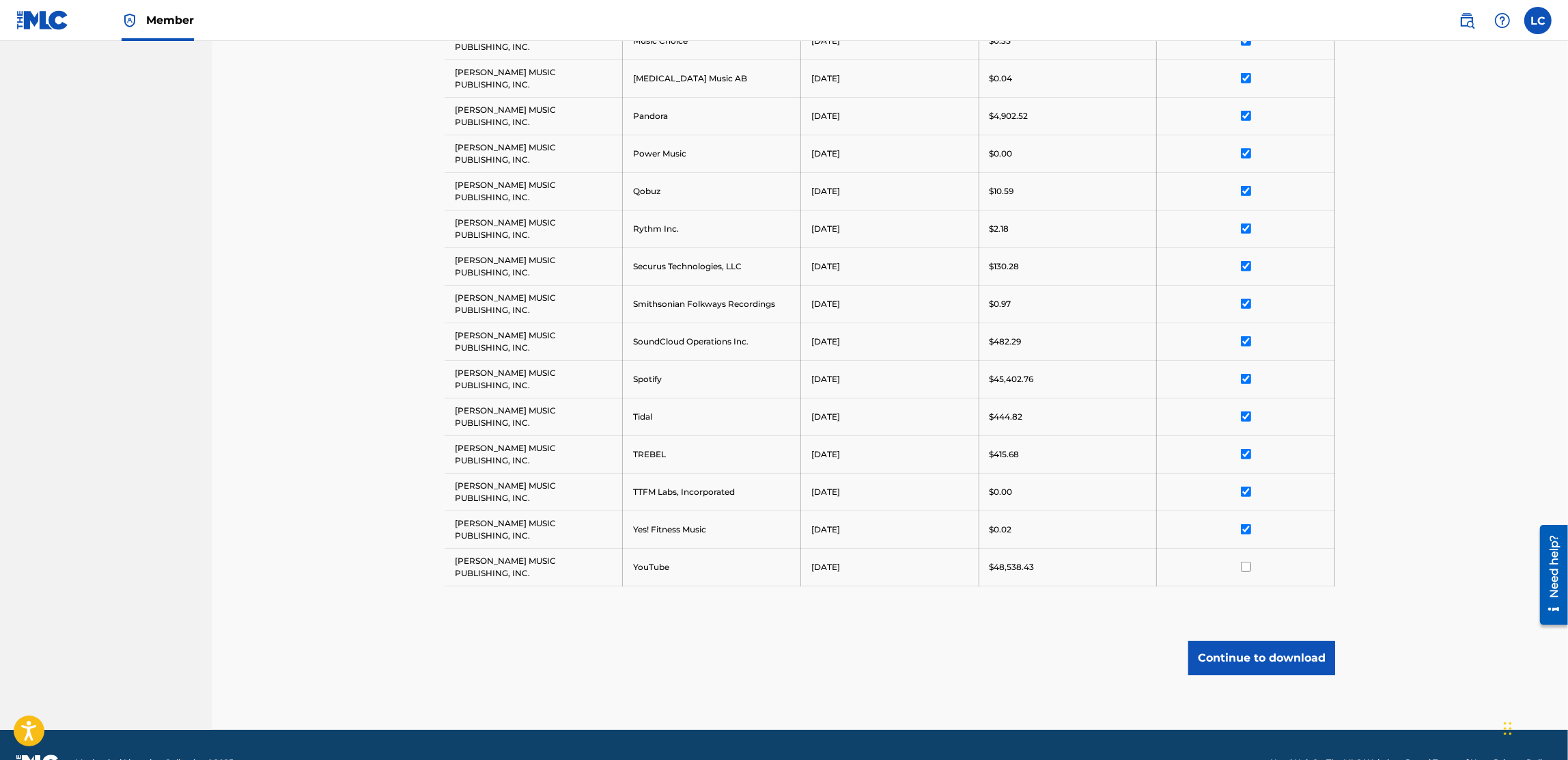
scroll to position [1218, 0]
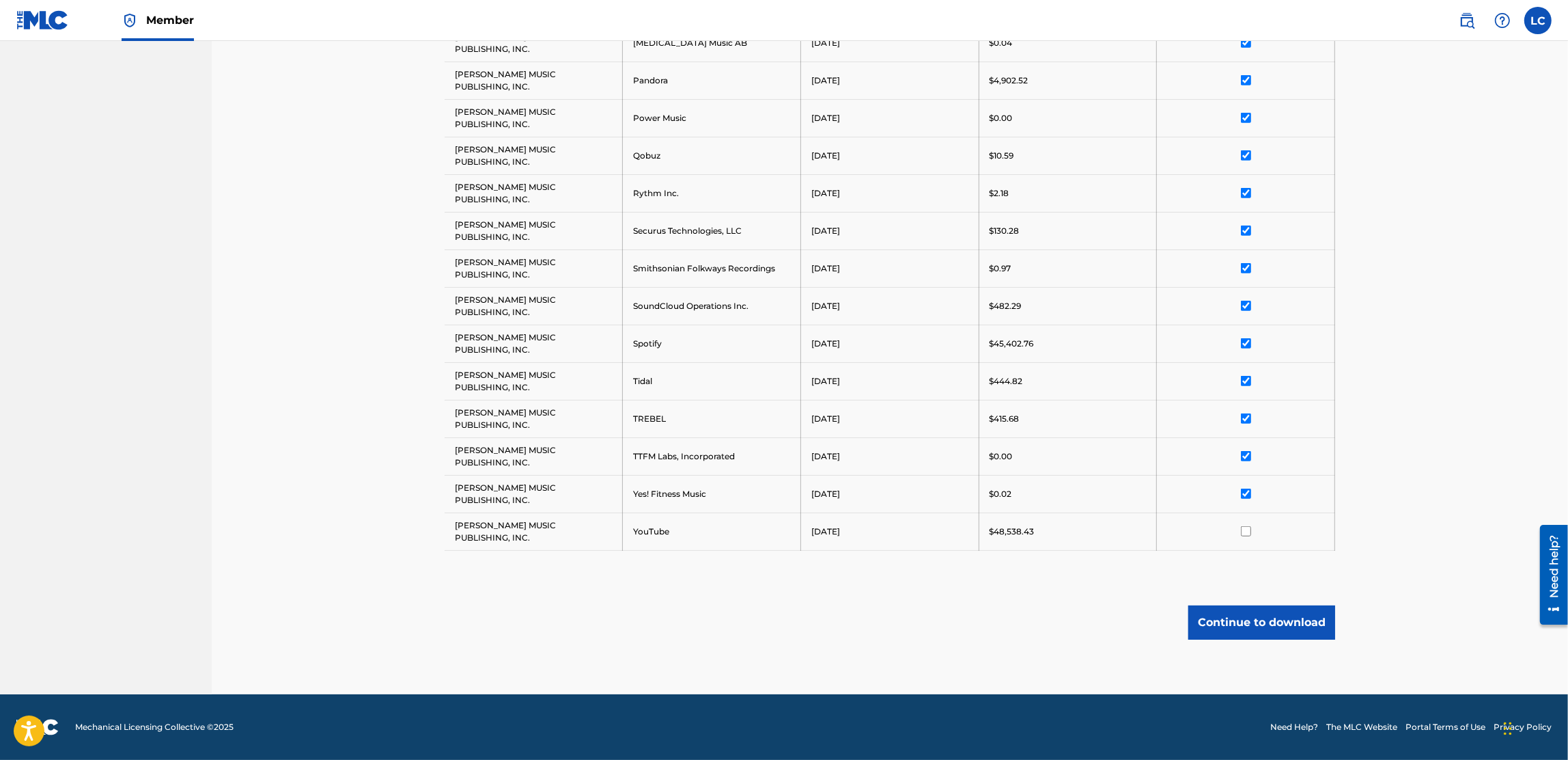
click at [1257, 633] on button "Continue to download" at bounding box center [1262, 623] width 147 height 34
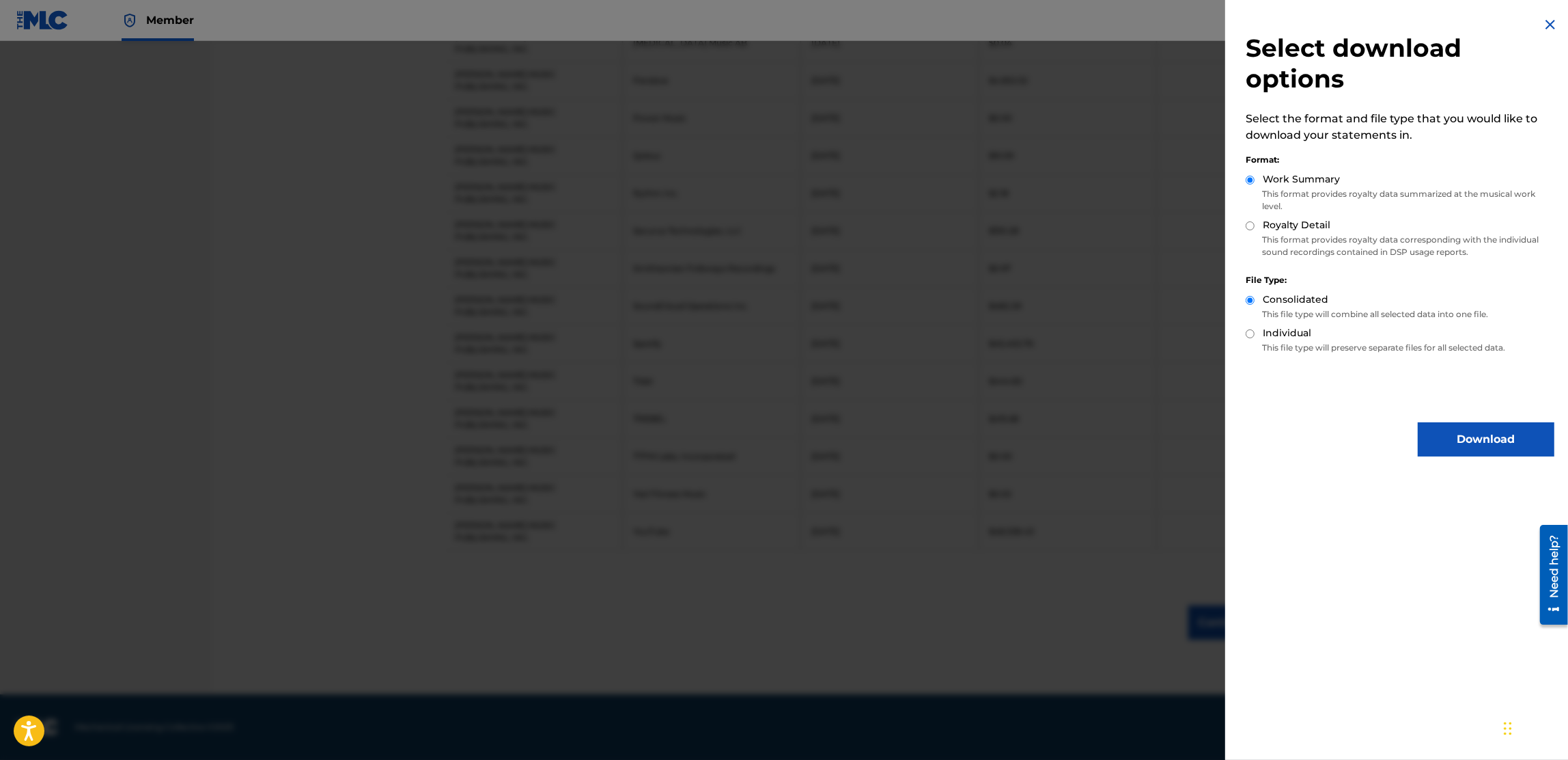
click at [1293, 223] on label "Royalty Detail" at bounding box center [1296, 225] width 68 height 14
click at [1255, 223] on input "Royalty Detail" at bounding box center [1249, 225] width 9 height 9
radio input "true"
drag, startPoint x: 1484, startPoint y: 445, endPoint x: 1475, endPoint y: 436, distance: 12.7
click at [1483, 436] on button "Download" at bounding box center [1486, 439] width 137 height 34
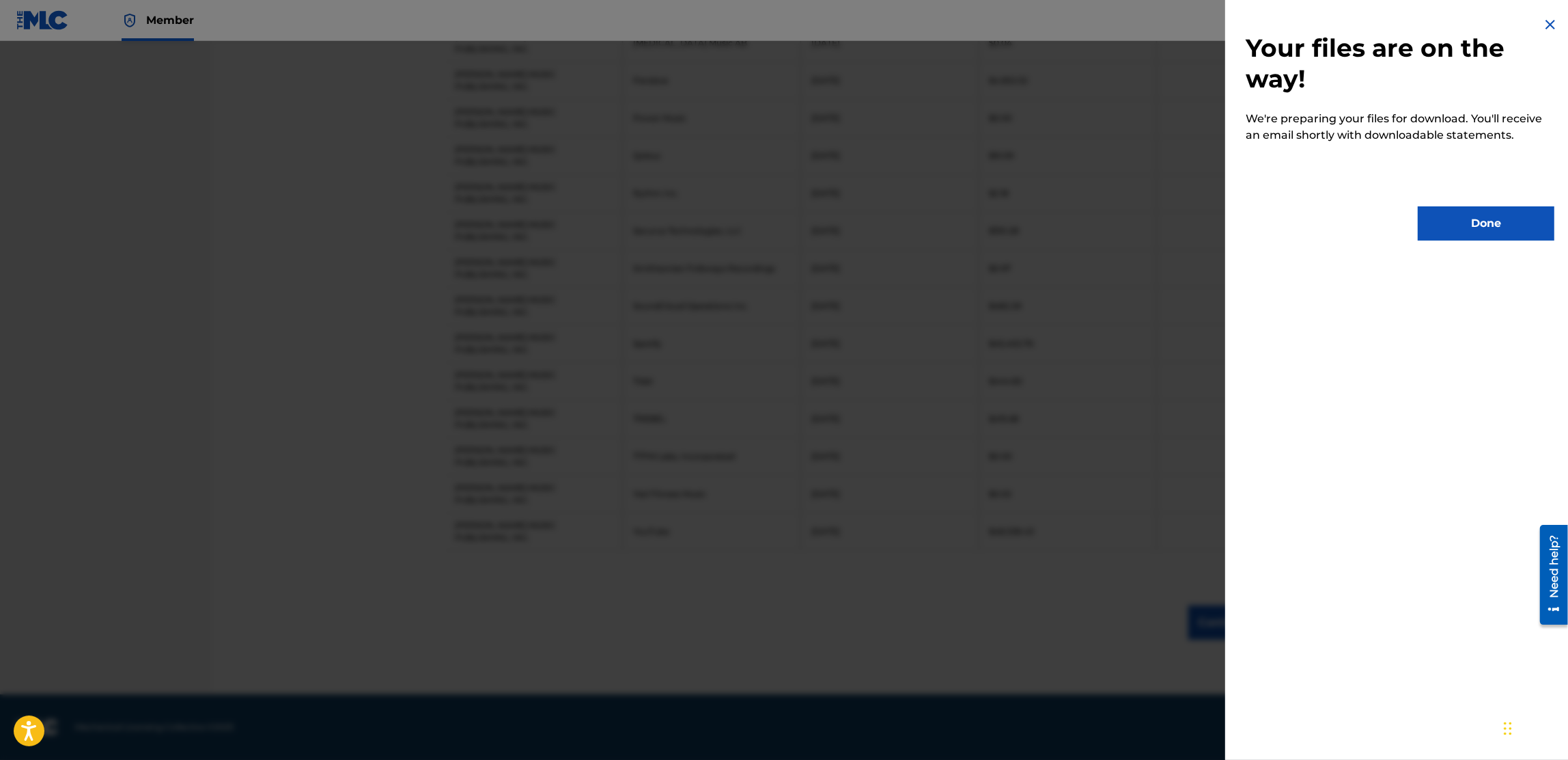
click at [1511, 214] on button "Done" at bounding box center [1486, 224] width 137 height 34
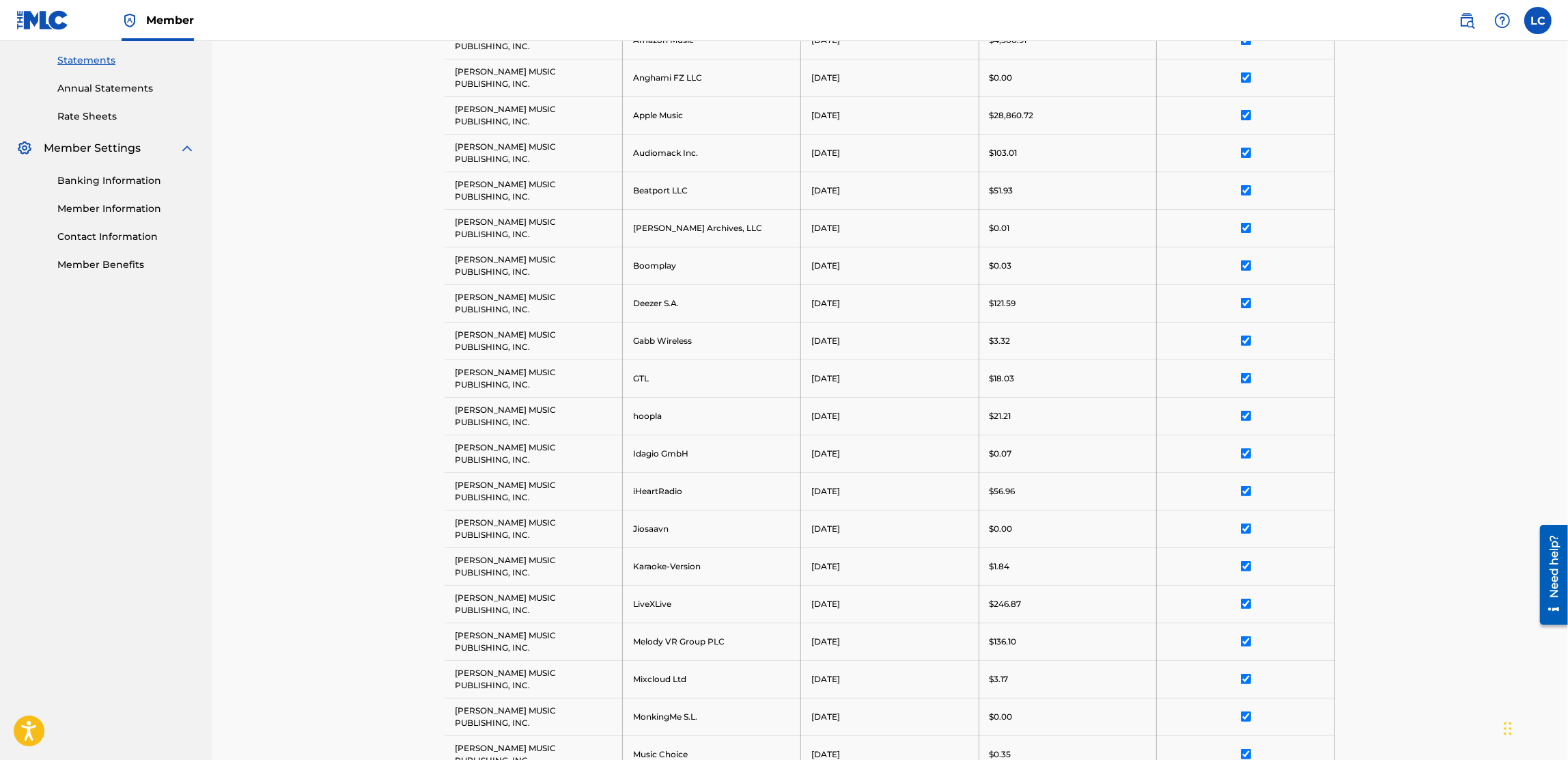
scroll to position [80, 0]
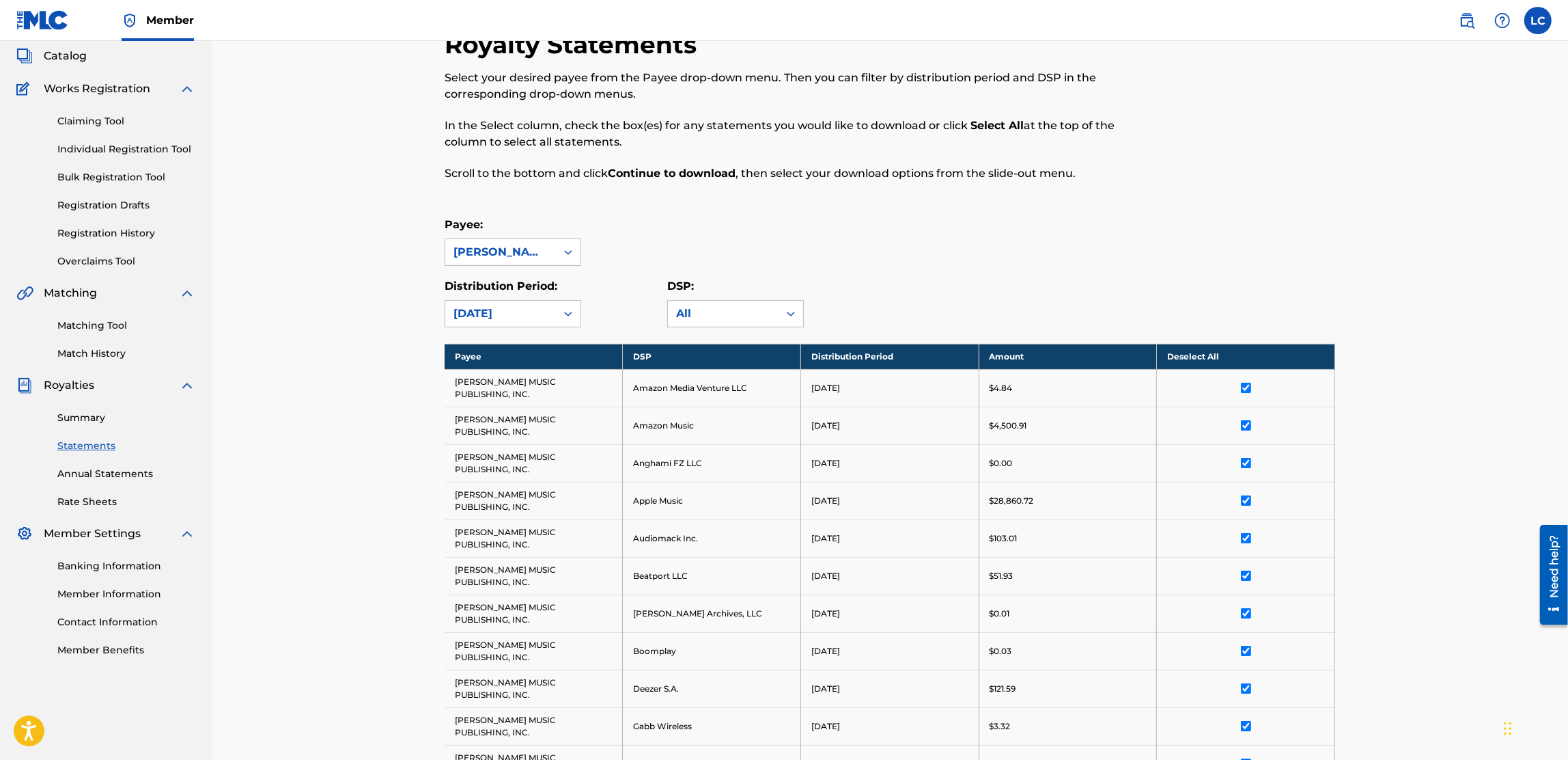
click at [1206, 360] on th "Deselect All" at bounding box center [1247, 356] width 178 height 25
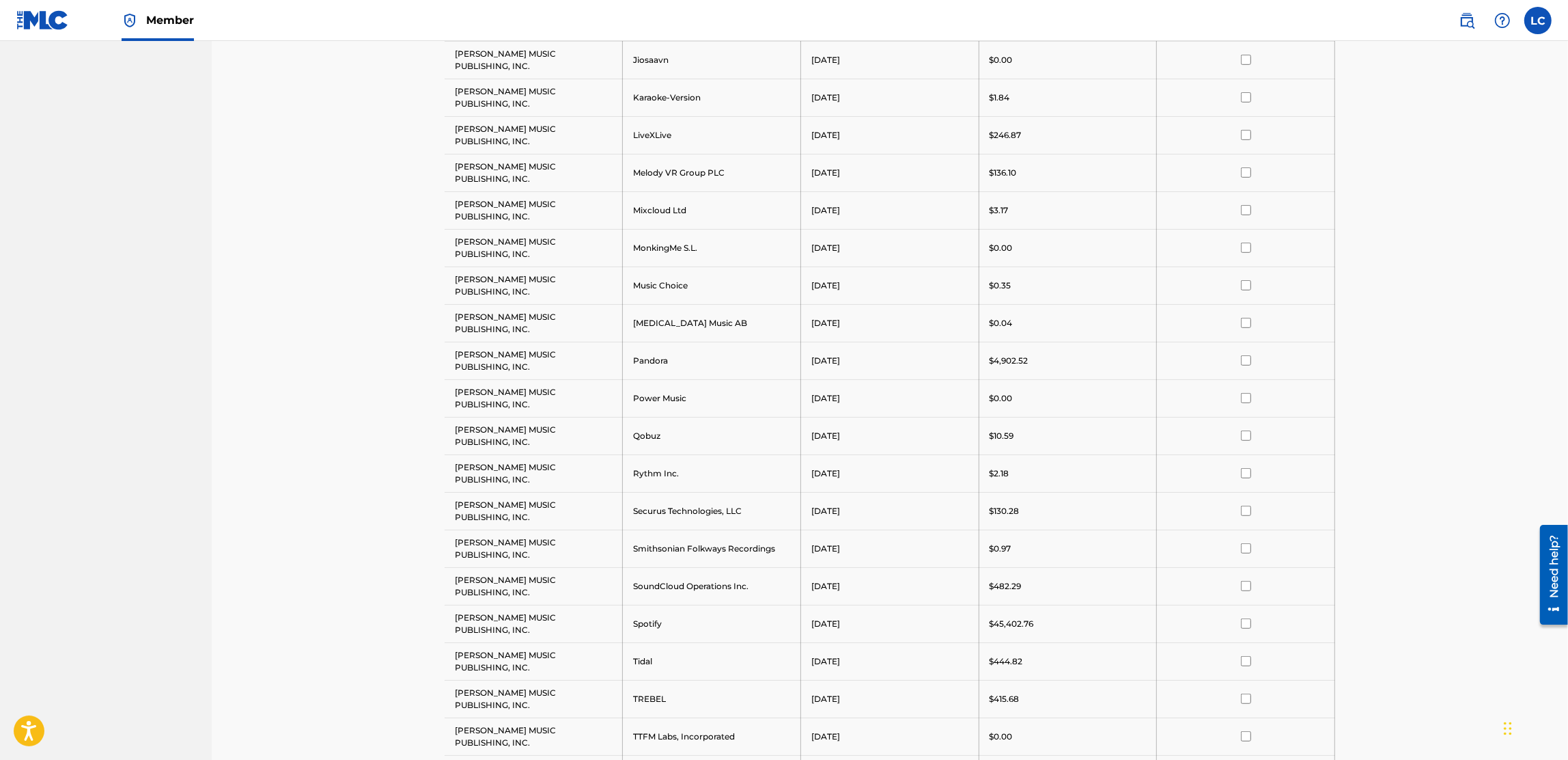
scroll to position [1218, 0]
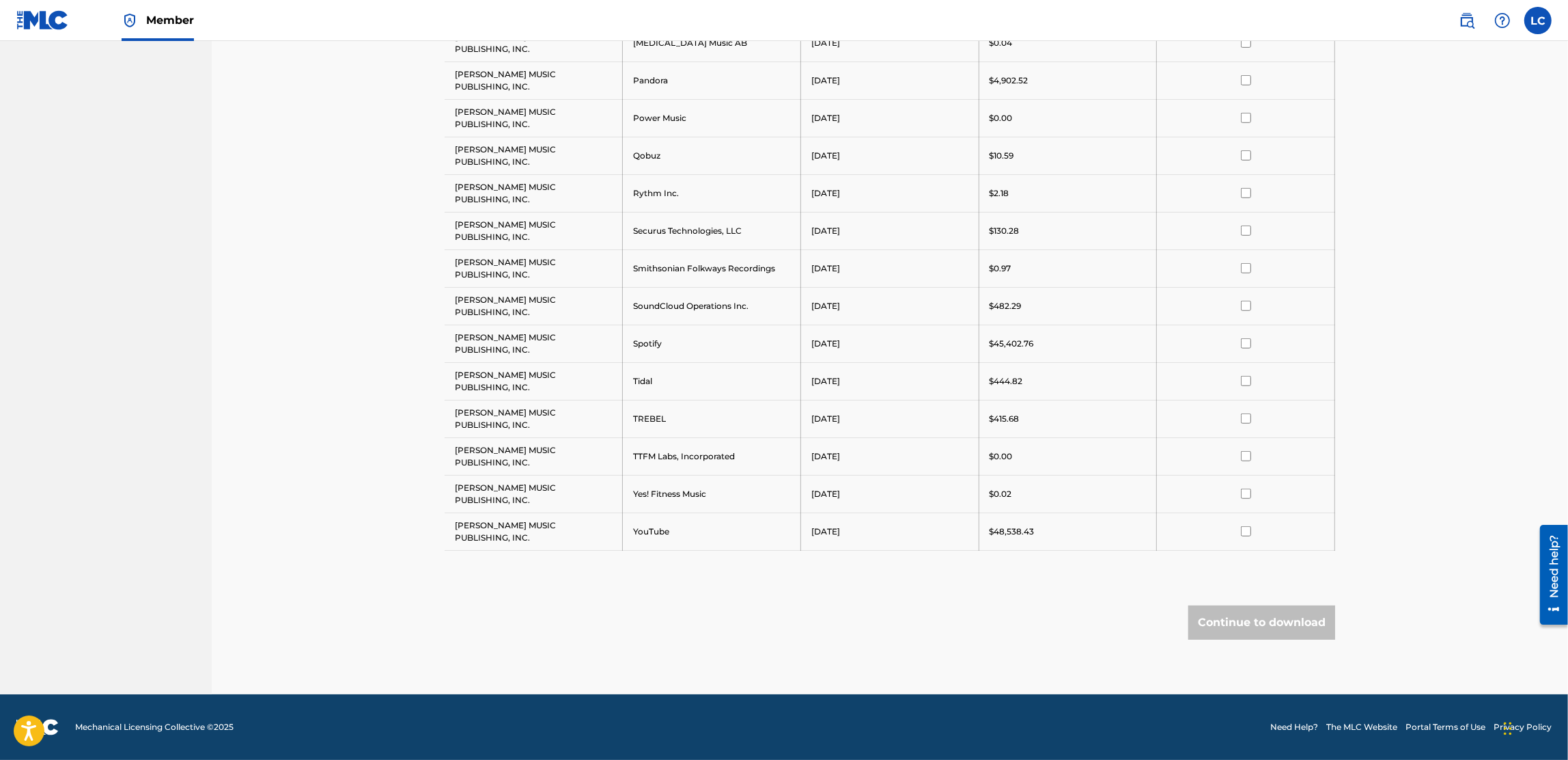
click at [1247, 534] on input "checkbox" at bounding box center [1246, 531] width 11 height 11
click at [1266, 619] on button "Continue to download" at bounding box center [1262, 623] width 147 height 34
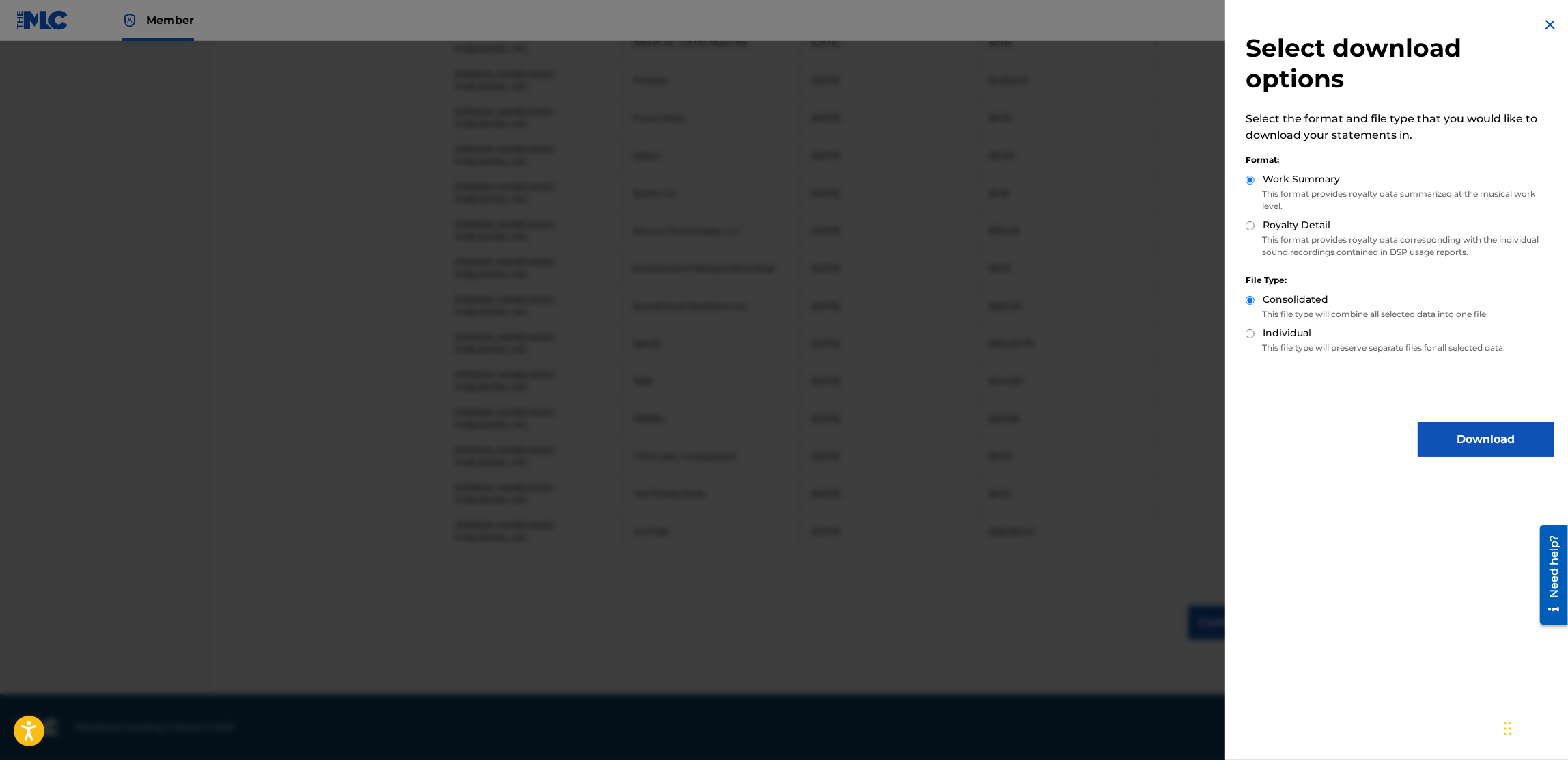
click at [1296, 229] on label "Royalty Detail" at bounding box center [1296, 225] width 68 height 14
click at [1255, 229] on input "Royalty Detail" at bounding box center [1249, 225] width 9 height 9
radio input "true"
click at [1494, 433] on button "Download" at bounding box center [1486, 439] width 137 height 34
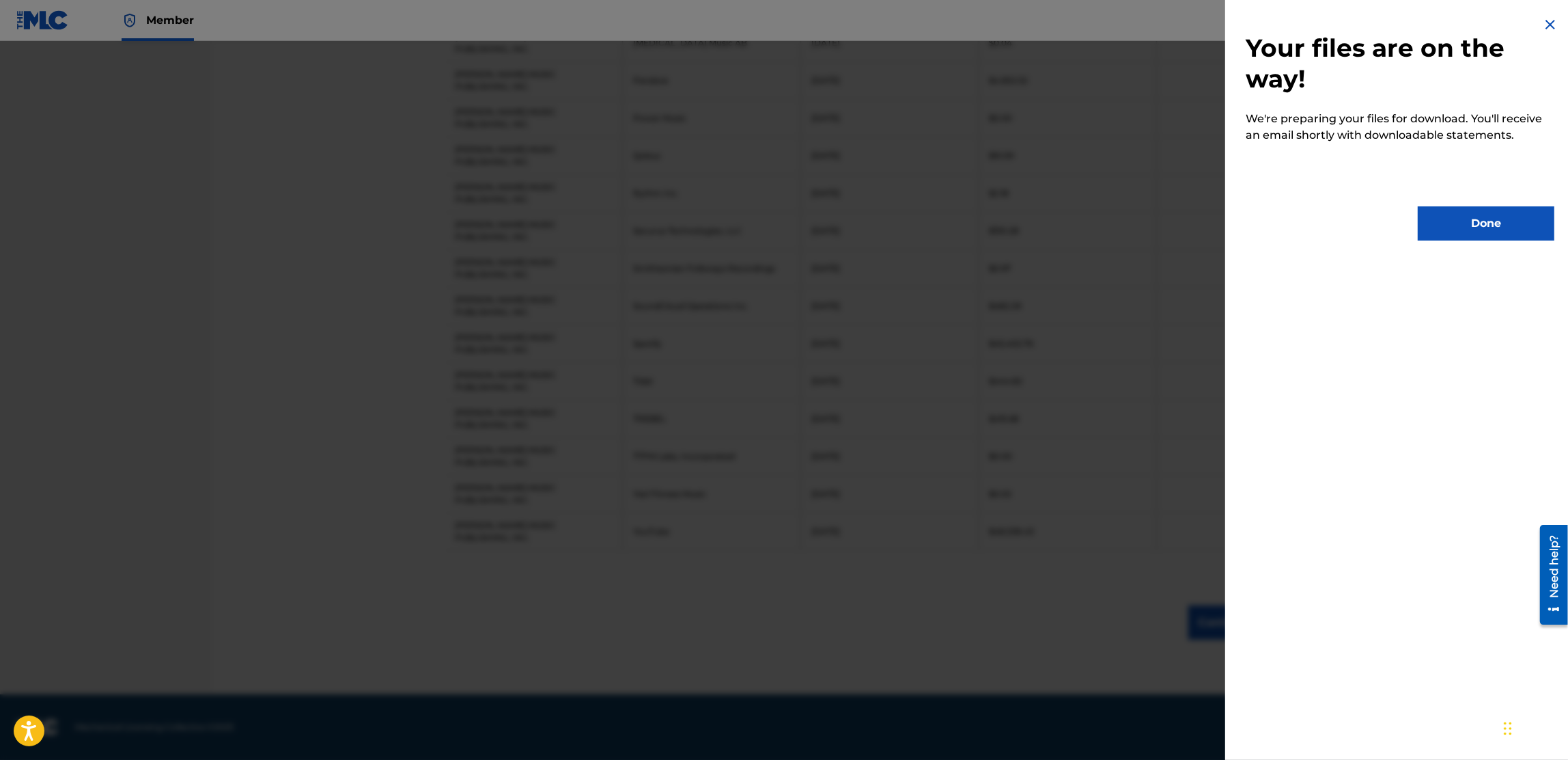
click at [1498, 224] on button "Done" at bounding box center [1486, 224] width 137 height 34
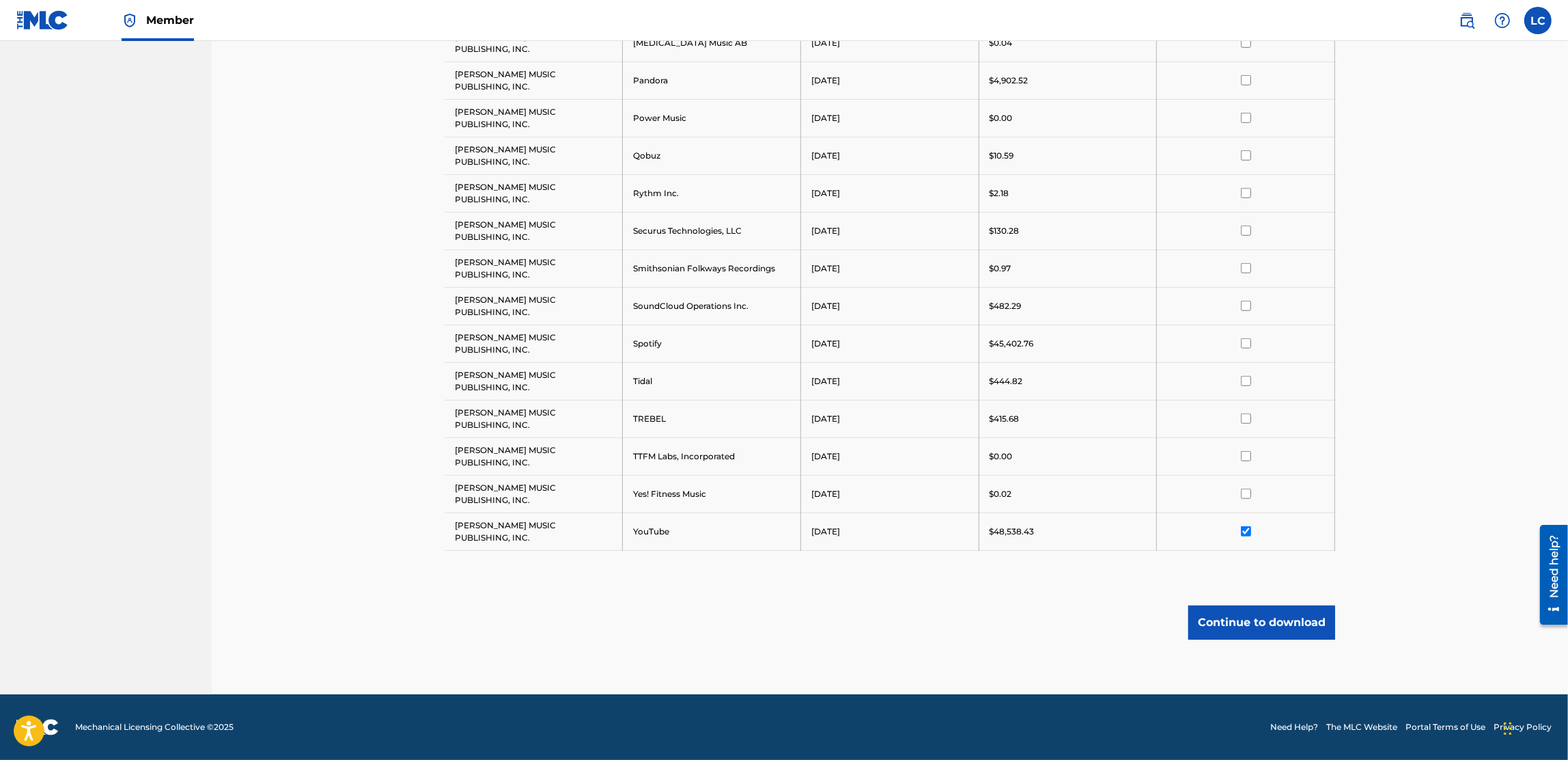
click at [1248, 529] on input "checkbox" at bounding box center [1246, 531] width 11 height 11
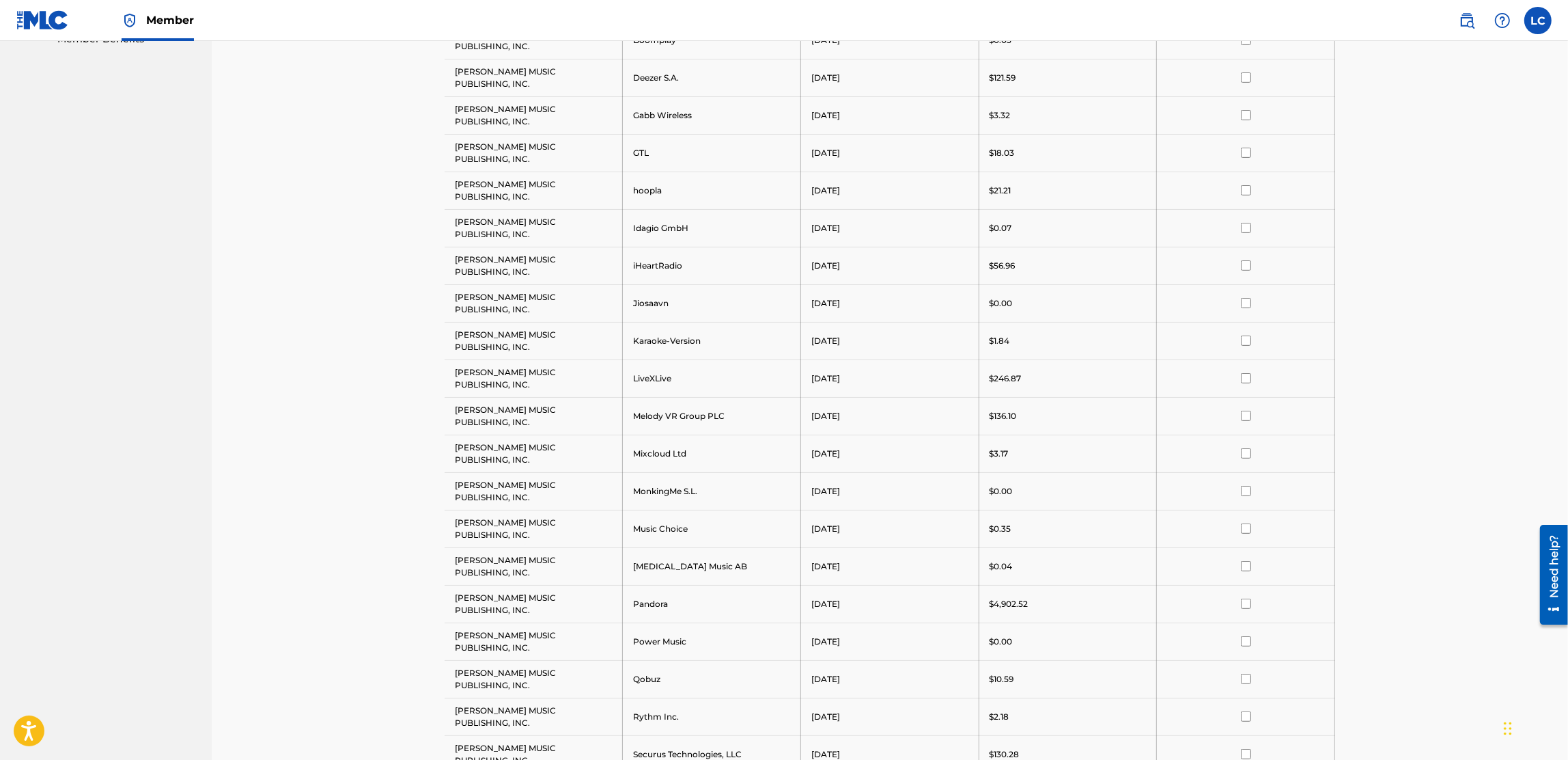
scroll to position [80, 0]
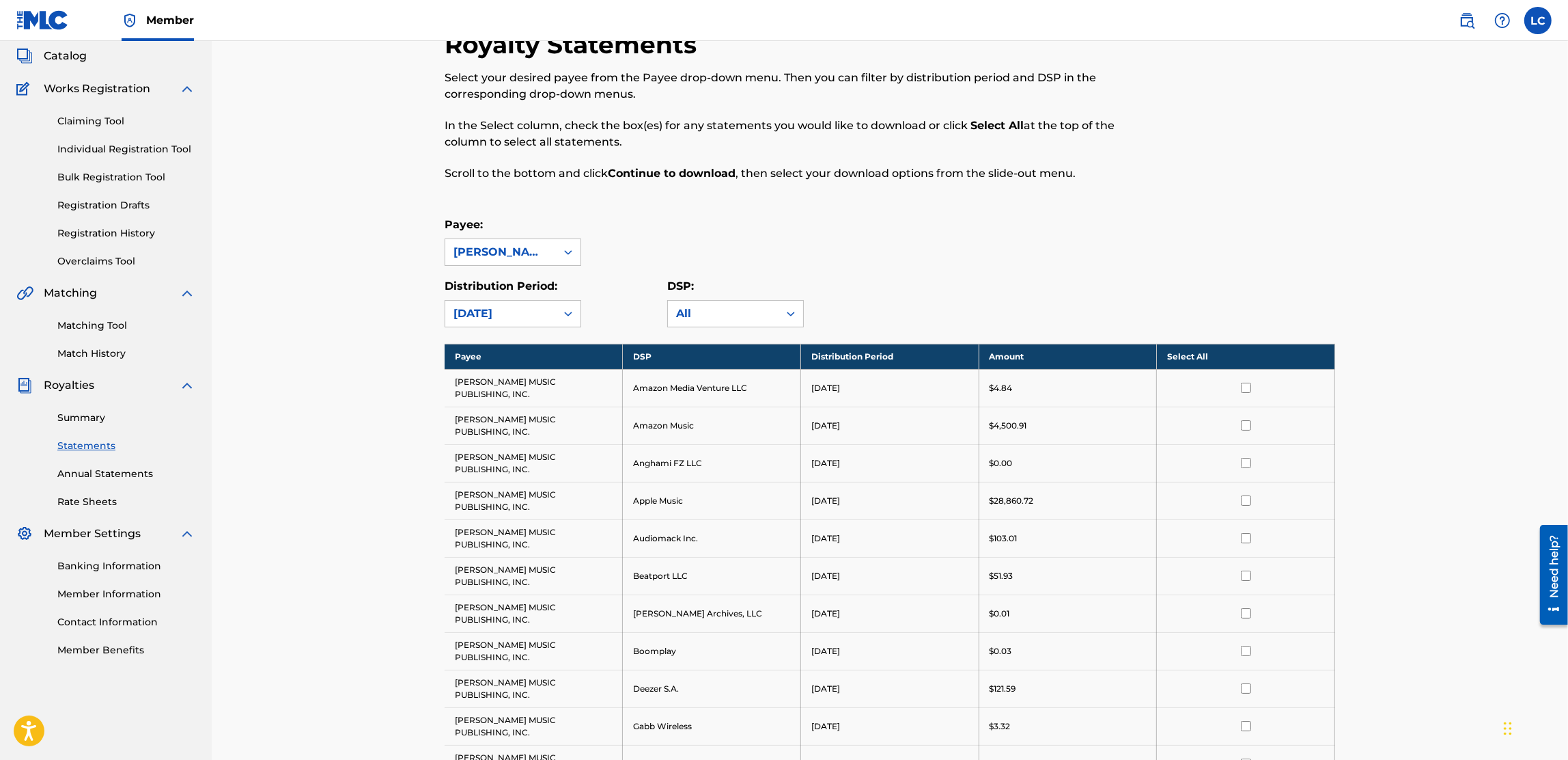
click at [1196, 357] on th "Select All" at bounding box center [1247, 356] width 178 height 25
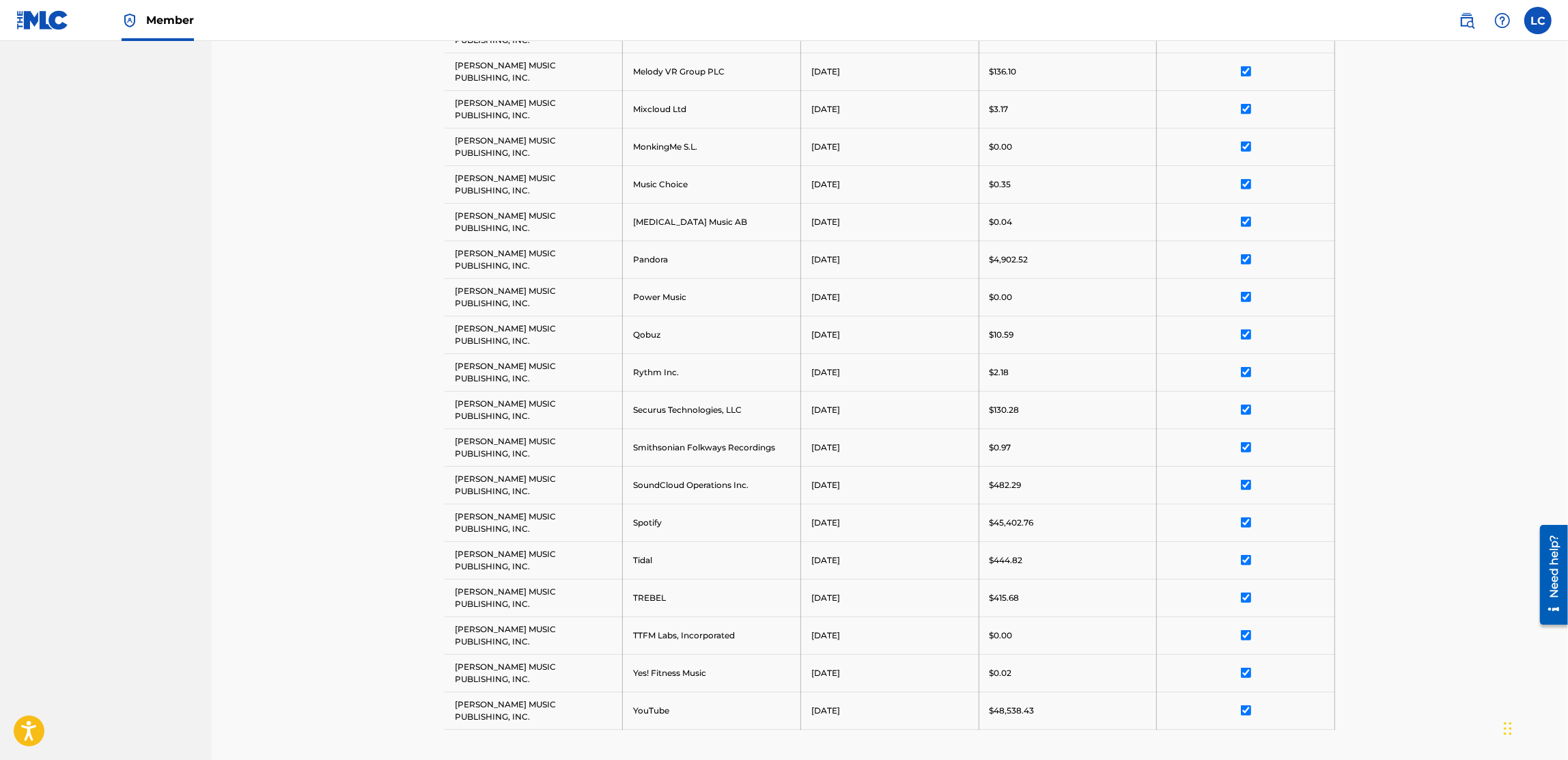
scroll to position [1218, 0]
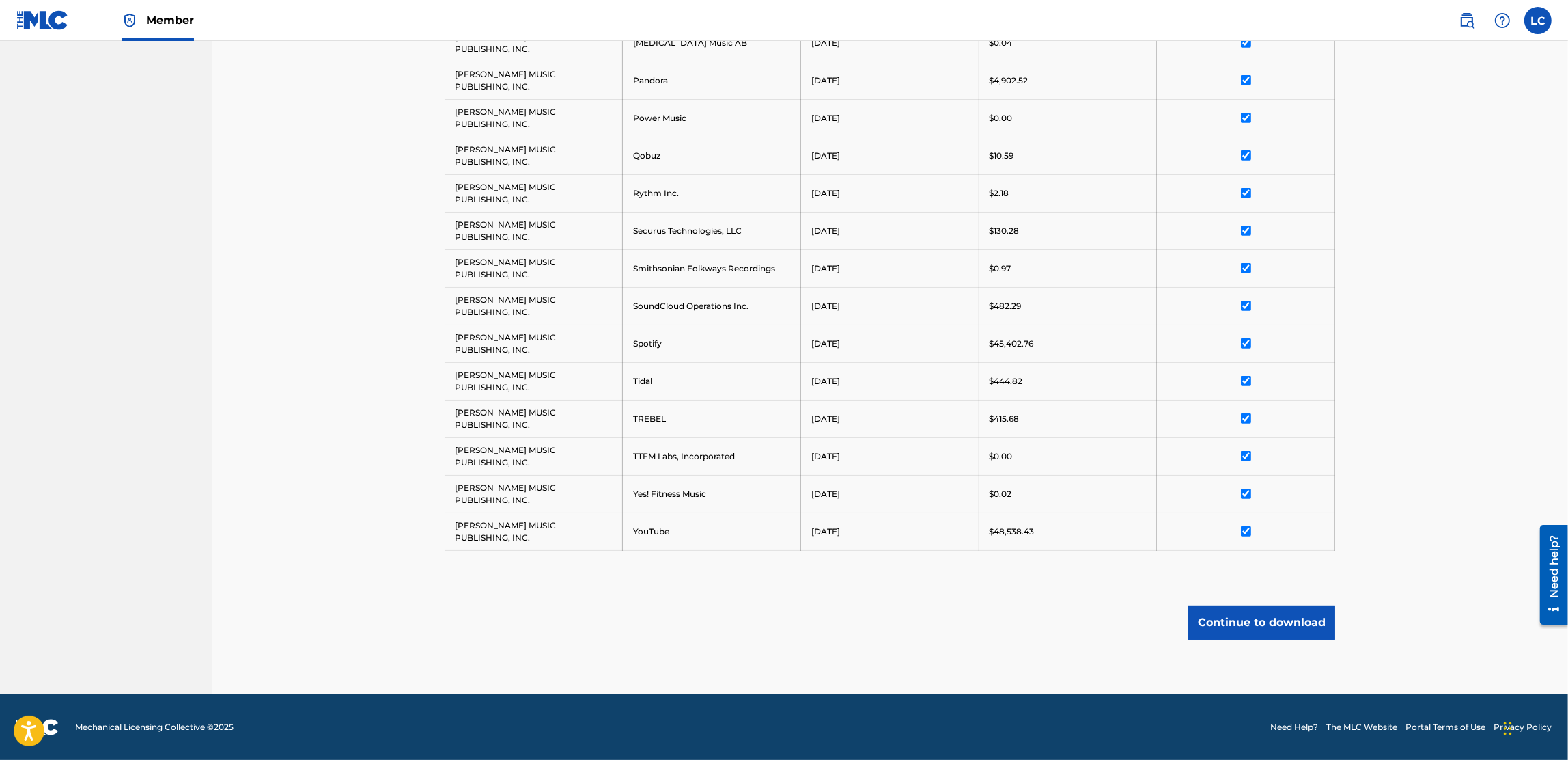
click at [1248, 535] on input "checkbox" at bounding box center [1246, 531] width 11 height 11
click at [1246, 340] on input "checkbox" at bounding box center [1246, 343] width 11 height 11
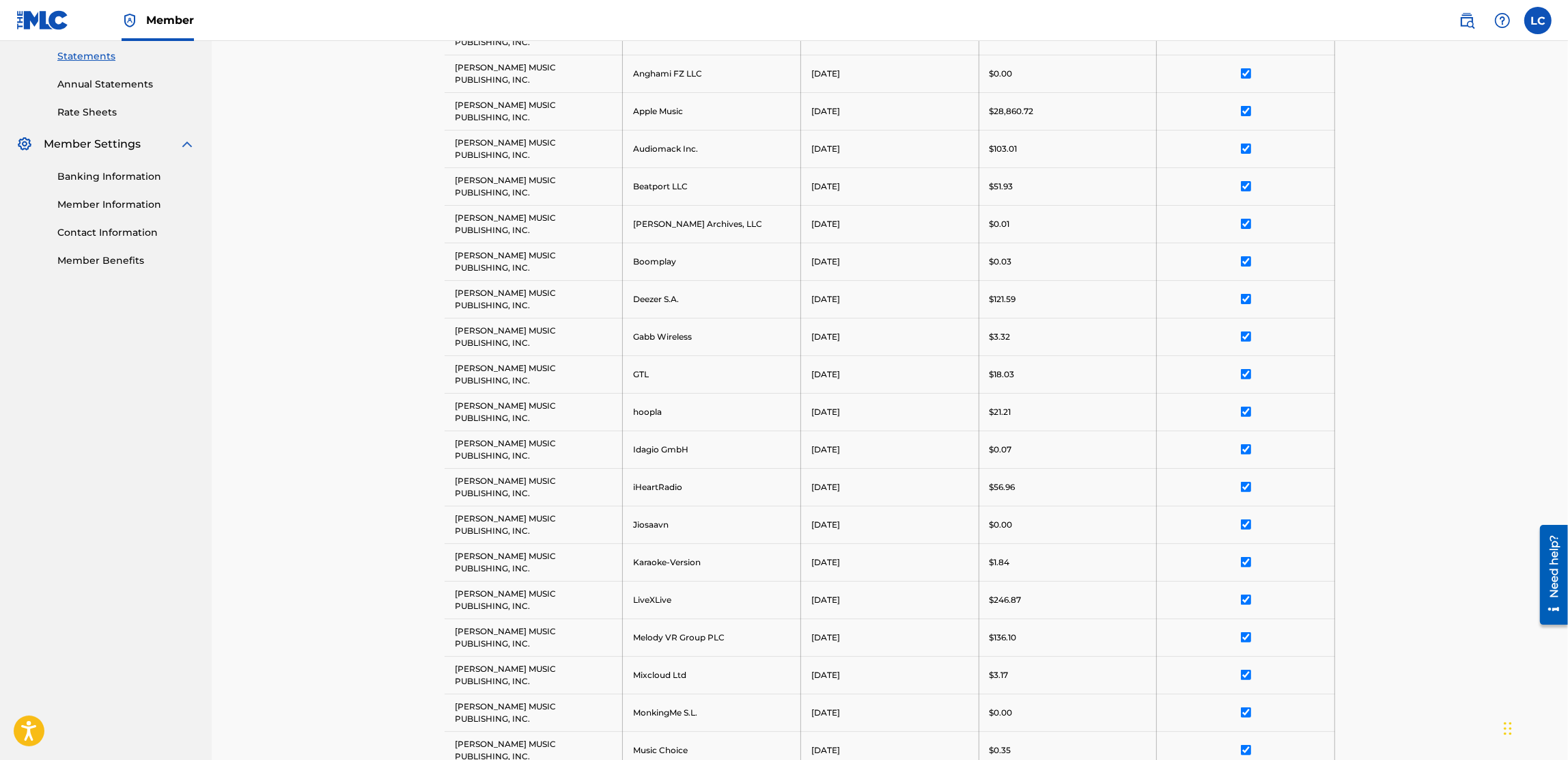
scroll to position [80, 0]
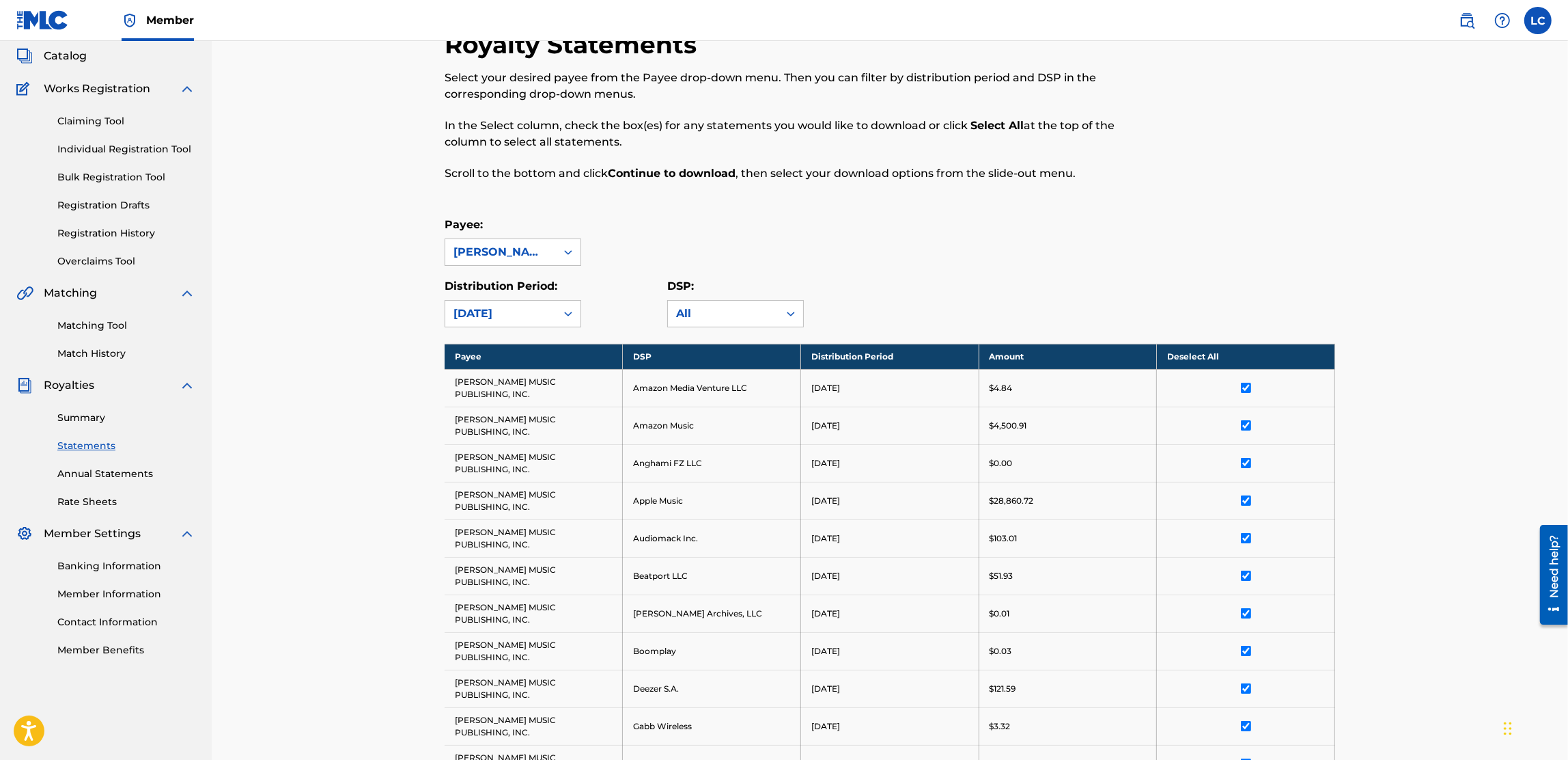
click at [1201, 361] on th "Deselect All" at bounding box center [1247, 356] width 178 height 25
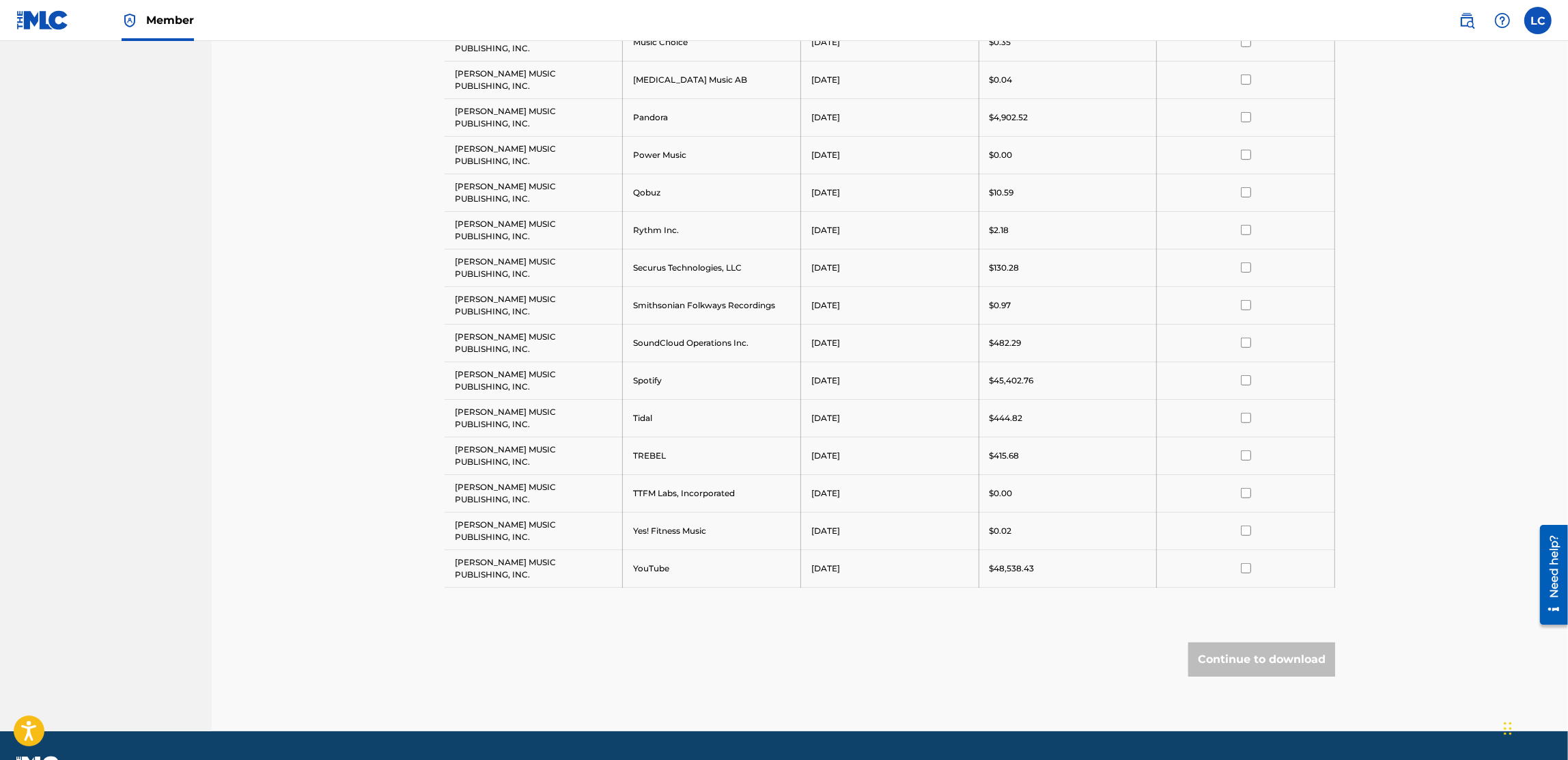
scroll to position [1218, 0]
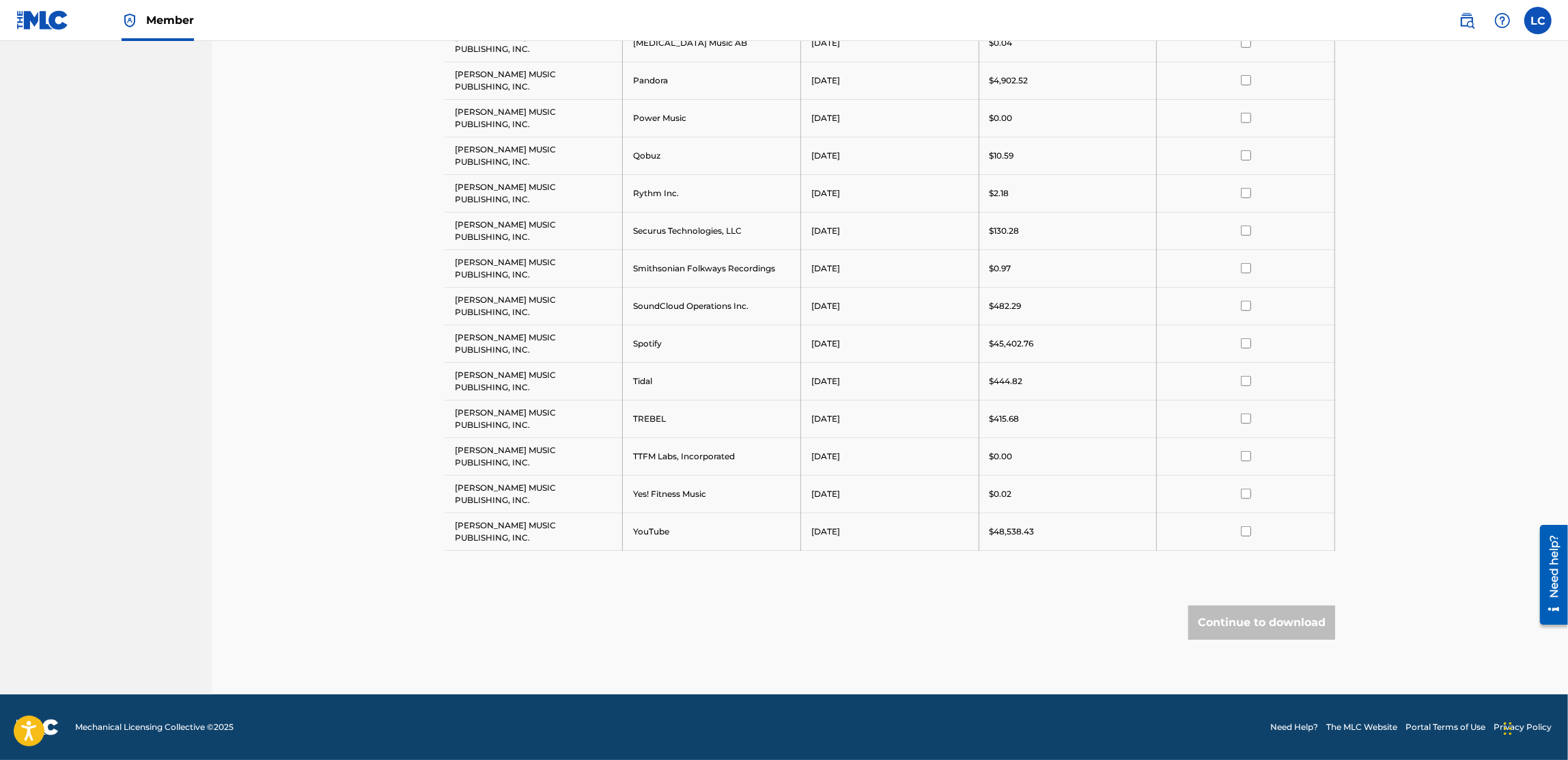
click at [1244, 342] on input "checkbox" at bounding box center [1246, 343] width 11 height 11
click at [1275, 618] on button "Continue to download" at bounding box center [1262, 623] width 147 height 34
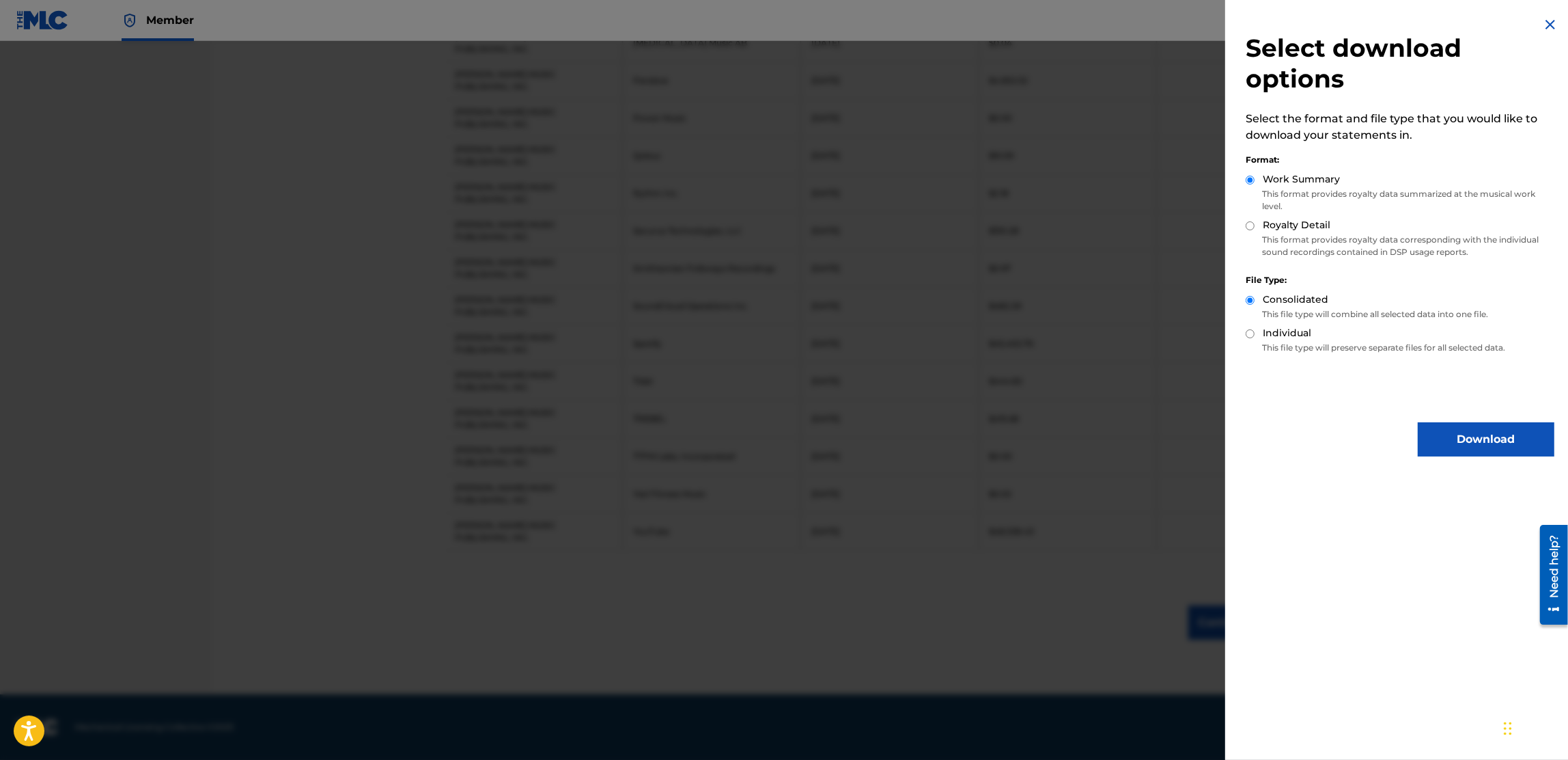
click at [1274, 235] on p "This format provides royalty data corresponding with the individual sound recor…" at bounding box center [1400, 246] width 309 height 25
click at [1255, 223] on div "Royalty Detail" at bounding box center [1400, 226] width 309 height 15
click at [1251, 226] on input "Royalty Detail" at bounding box center [1249, 225] width 9 height 9
radio input "true"
click at [1497, 434] on button "Download" at bounding box center [1486, 439] width 137 height 34
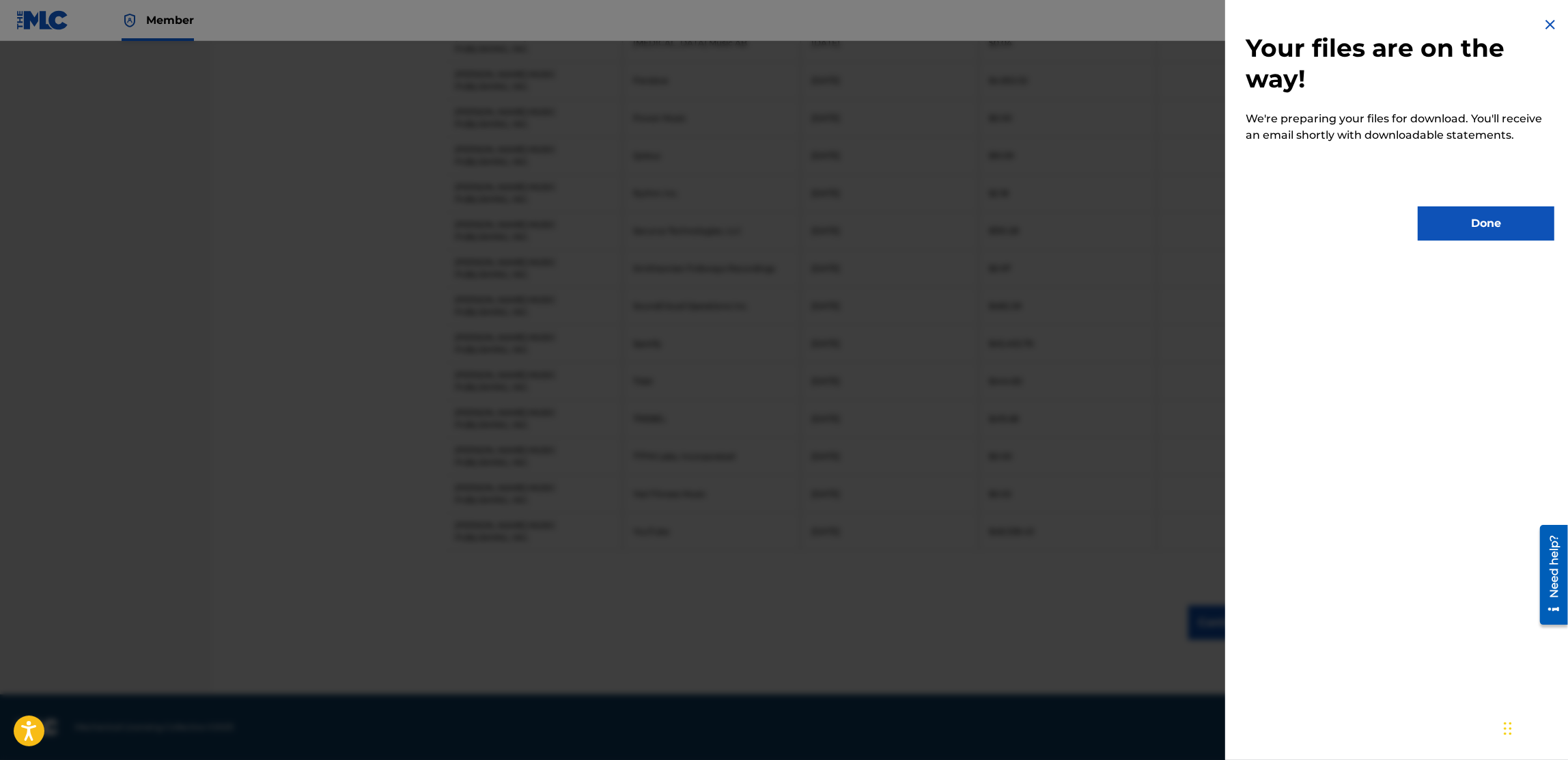
click at [1483, 219] on button "Done" at bounding box center [1486, 224] width 137 height 34
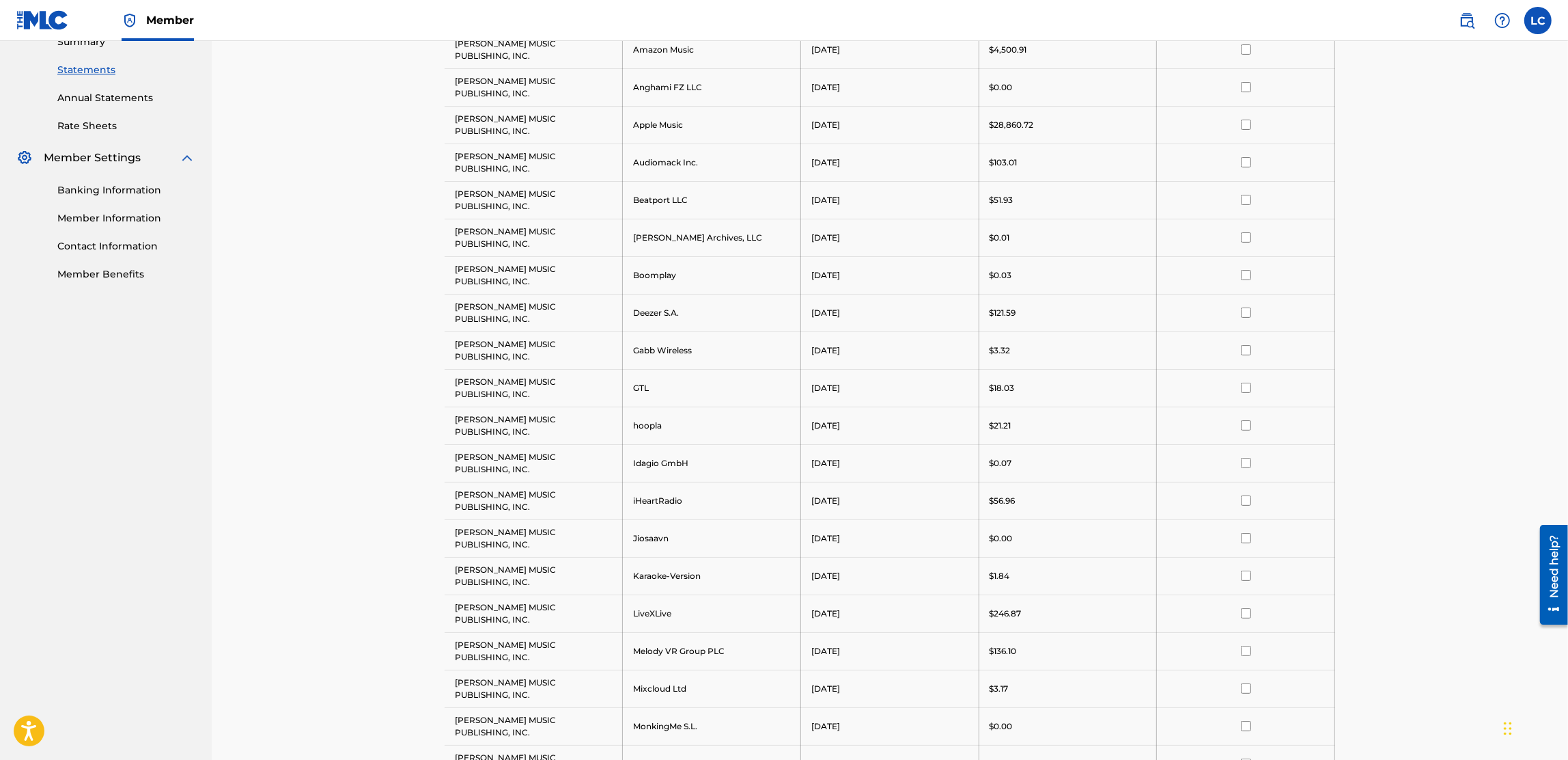
scroll to position [0, 0]
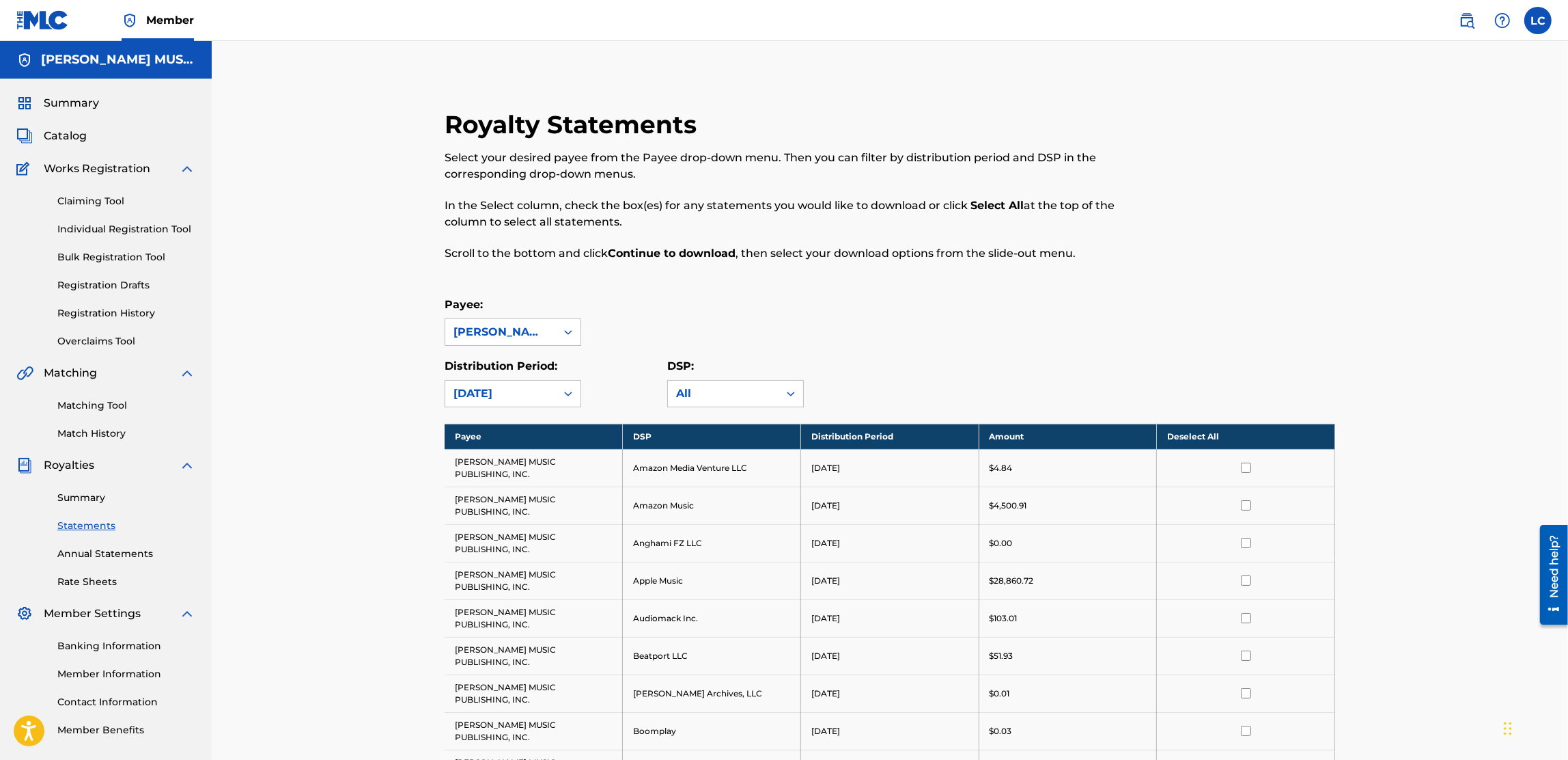
click at [1200, 436] on th "Deselect All" at bounding box center [1247, 436] width 178 height 25
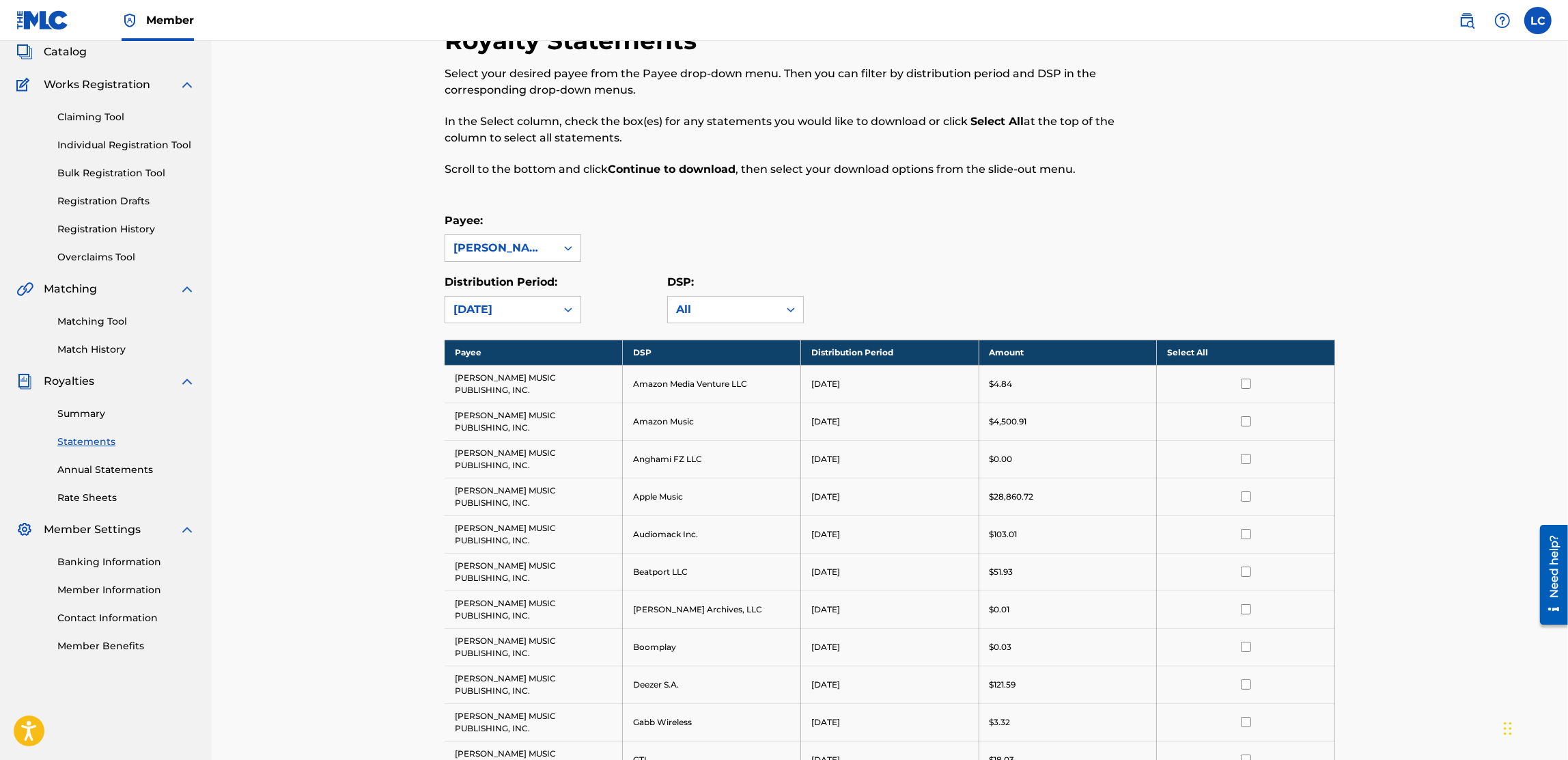
scroll to position [80, 0]
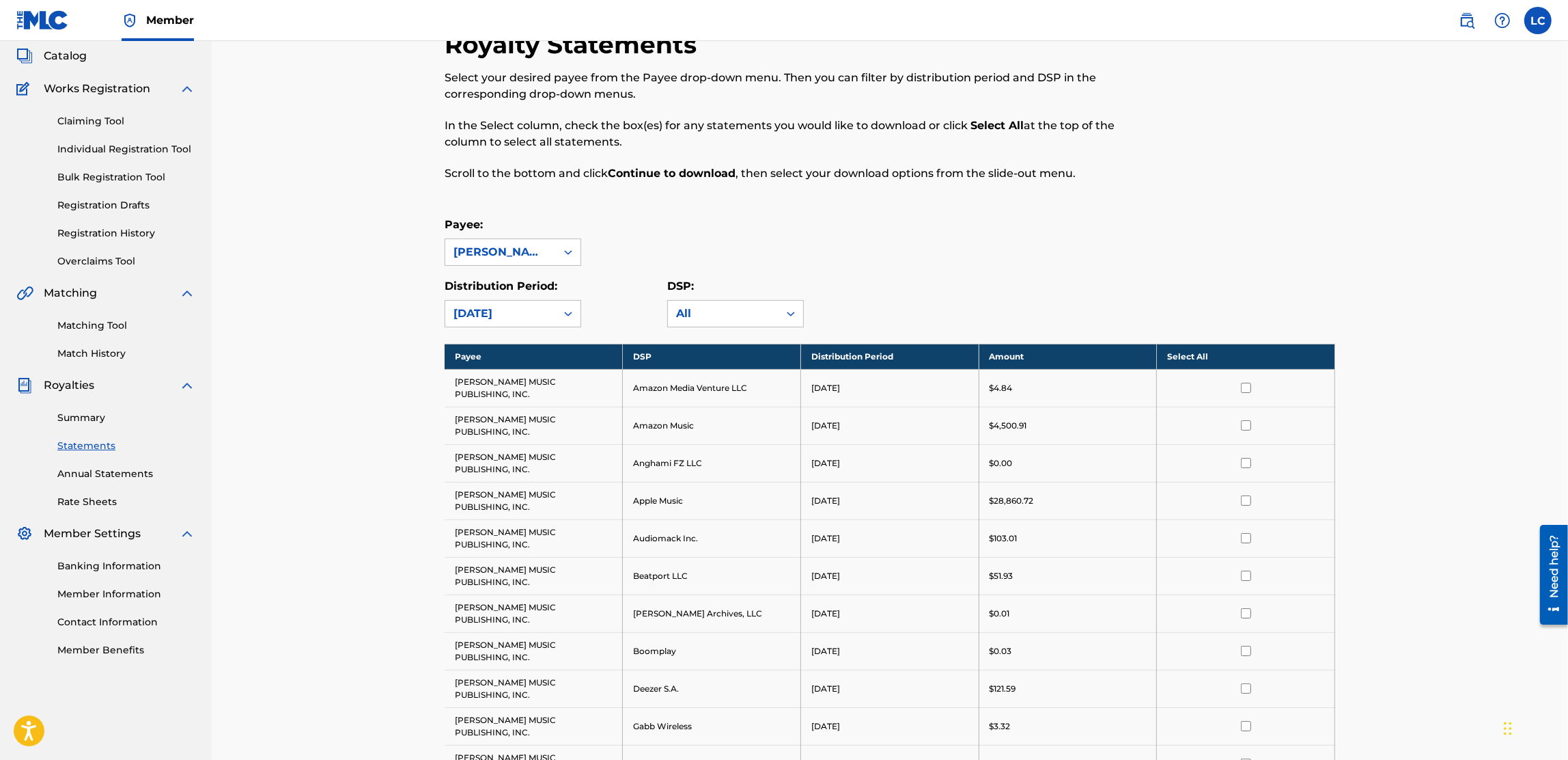
click at [1187, 352] on th "Select All" at bounding box center [1247, 356] width 178 height 25
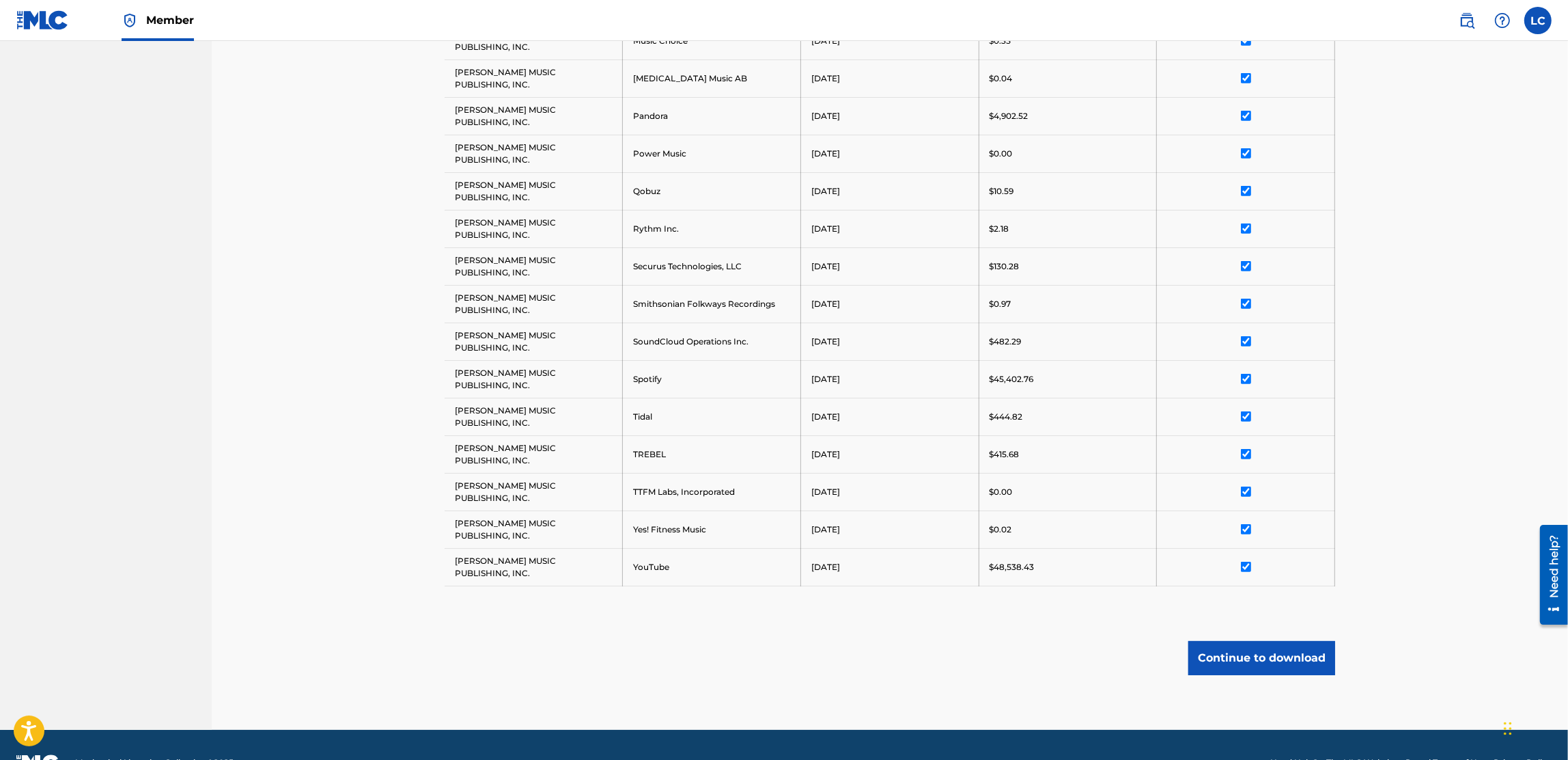
scroll to position [1218, 0]
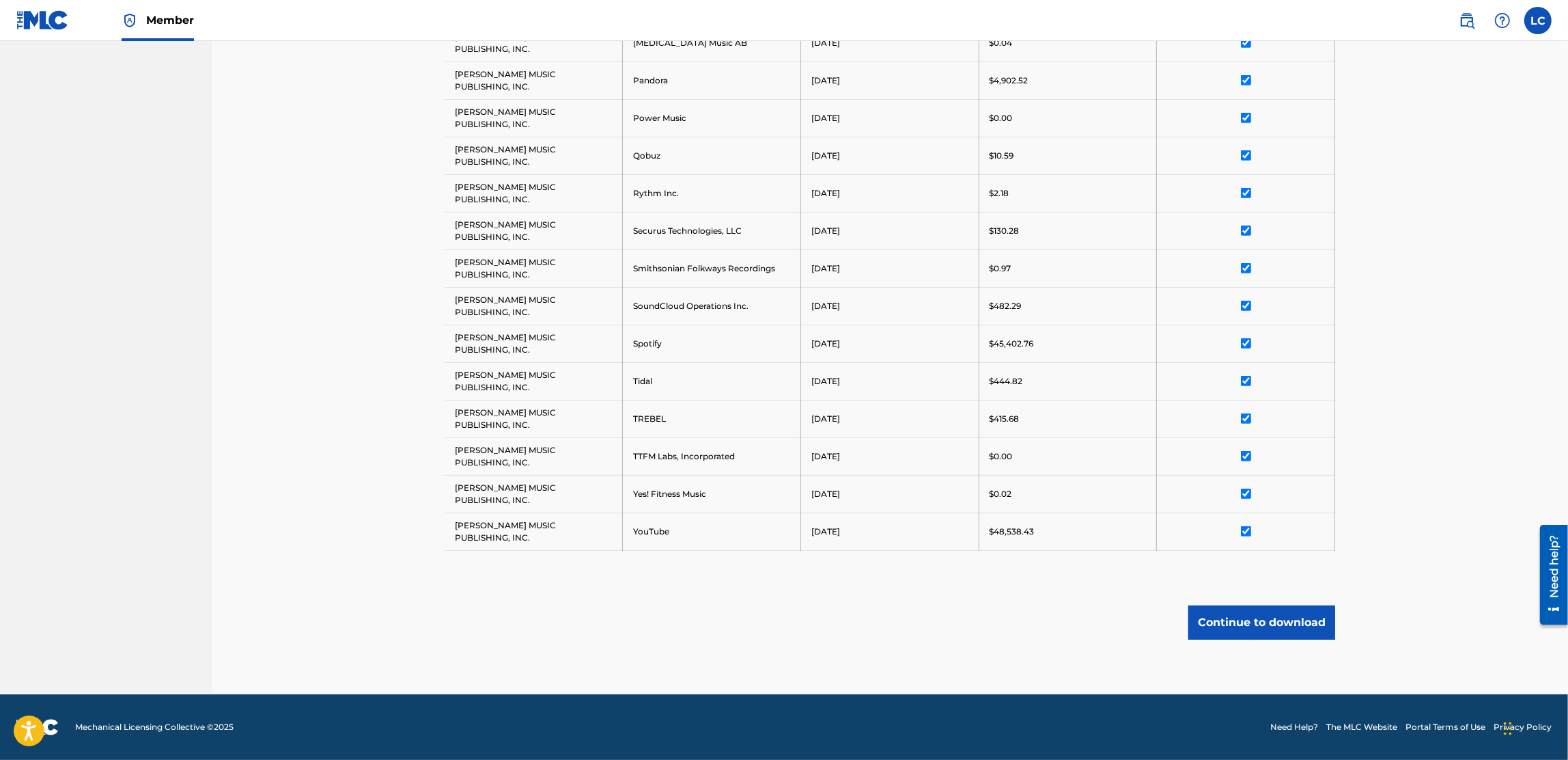
click at [1246, 529] on input "checkbox" at bounding box center [1246, 531] width 11 height 11
click at [1247, 341] on input "checkbox" at bounding box center [1246, 343] width 11 height 11
click at [1298, 615] on button "Continue to download" at bounding box center [1262, 623] width 147 height 34
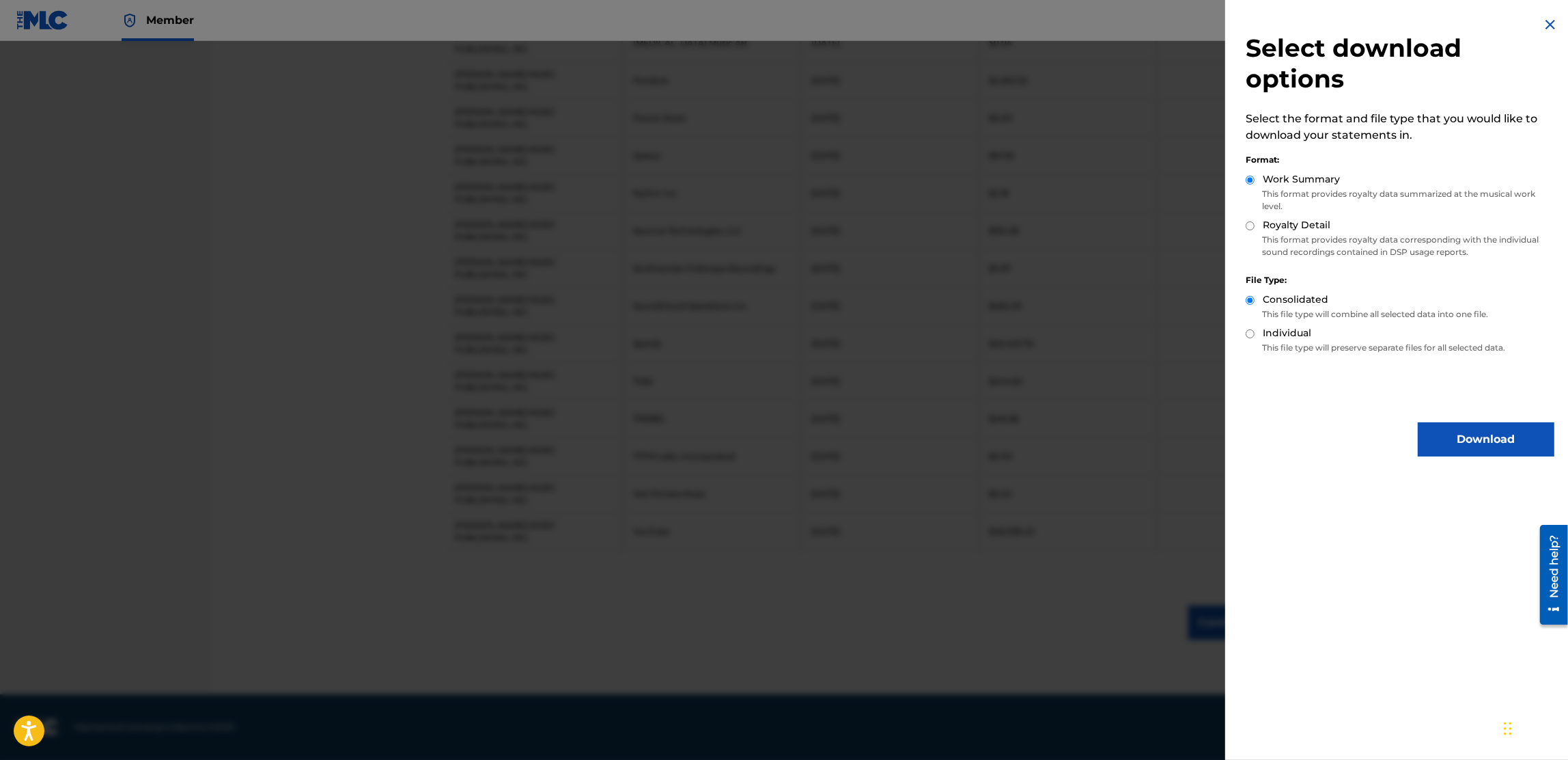
click at [1289, 216] on div "Work Summary This format provides royalty data summarized at the musical work l…" at bounding box center [1400, 195] width 309 height 46
click at [1287, 221] on label "Royalty Detail" at bounding box center [1296, 225] width 68 height 14
click at [1255, 221] on input "Royalty Detail" at bounding box center [1249, 225] width 9 height 9
radio input "true"
click at [1463, 432] on button "Download" at bounding box center [1486, 439] width 137 height 34
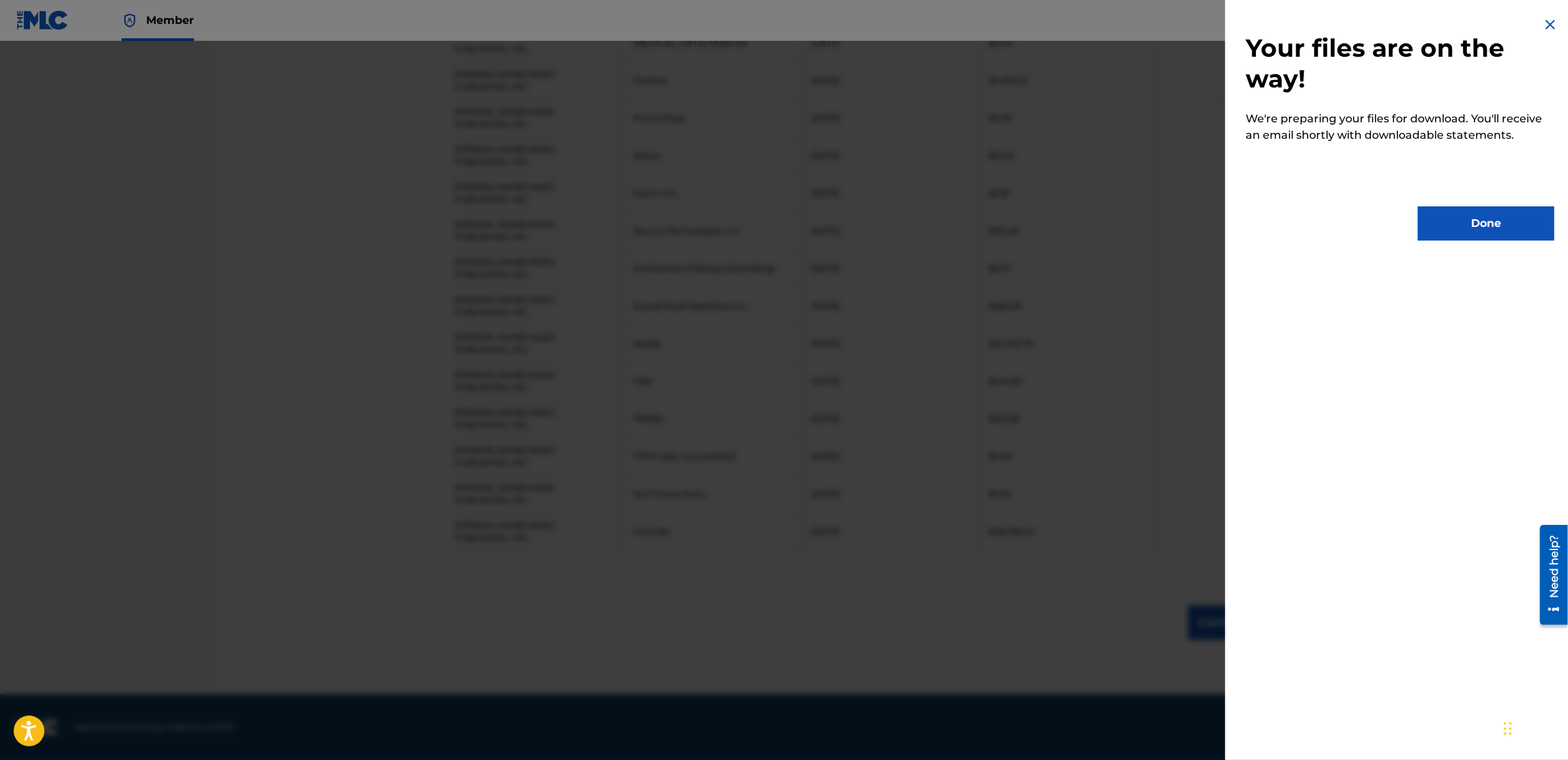
click at [1494, 224] on button "Done" at bounding box center [1486, 224] width 137 height 34
